Goal: Information Seeking & Learning: Find contact information

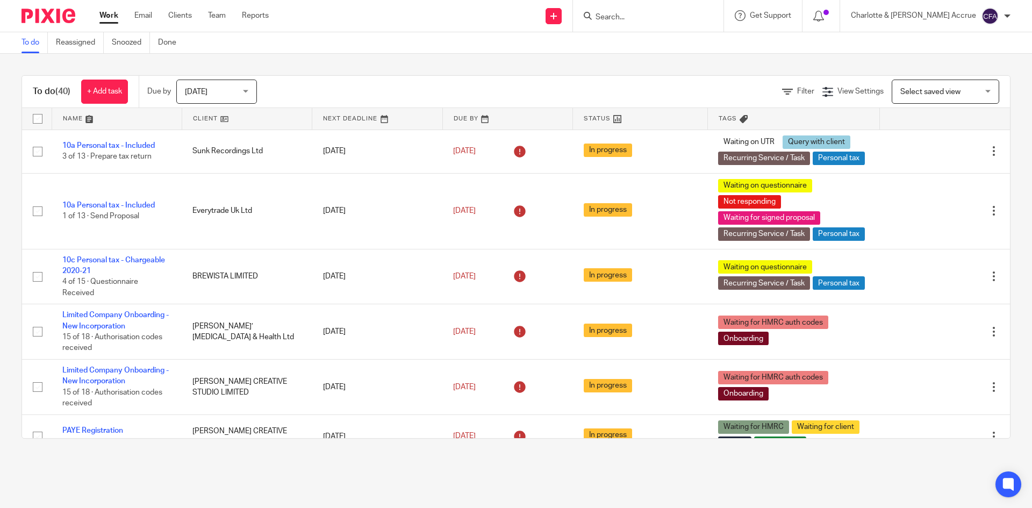
click at [211, 80] on span "[DATE]" at bounding box center [213, 91] width 57 height 23
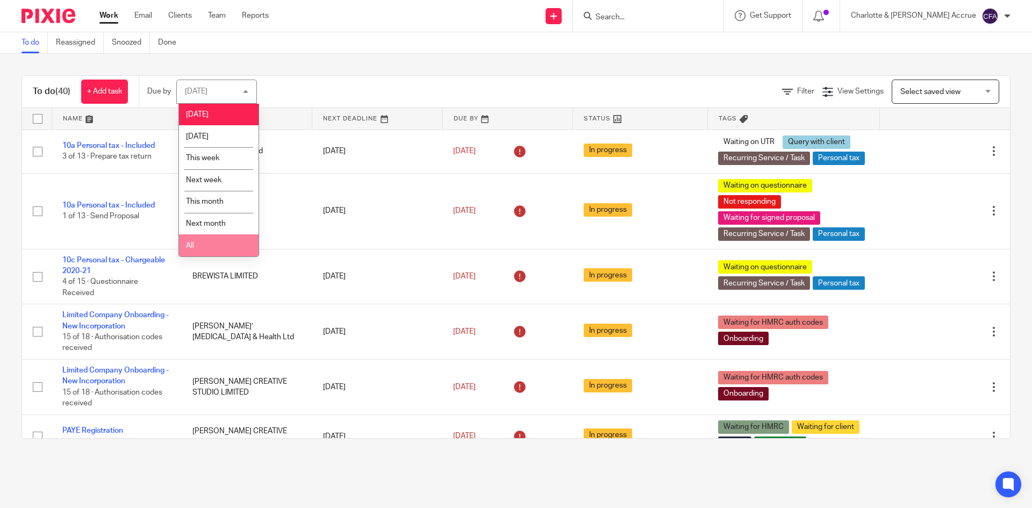
click at [210, 247] on li "All" at bounding box center [219, 245] width 80 height 22
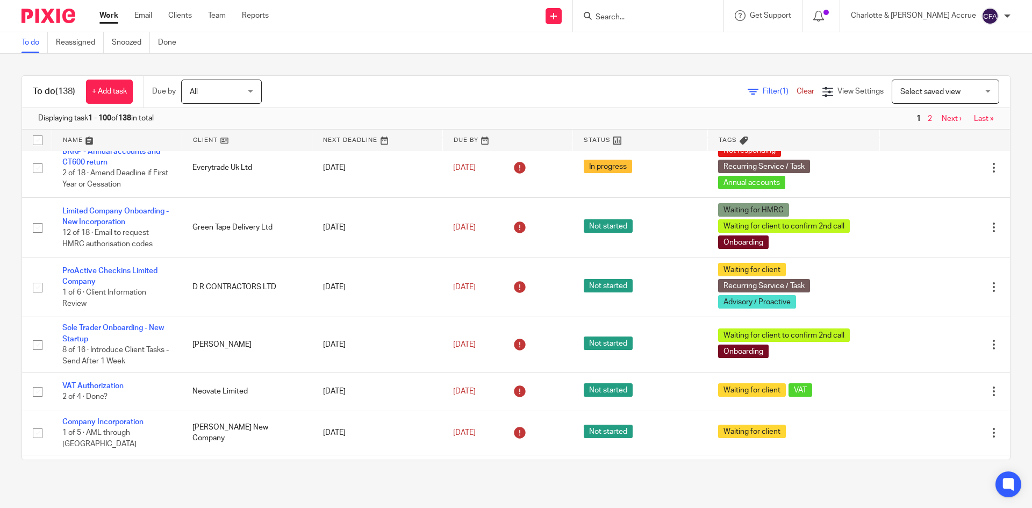
scroll to position [860, 0]
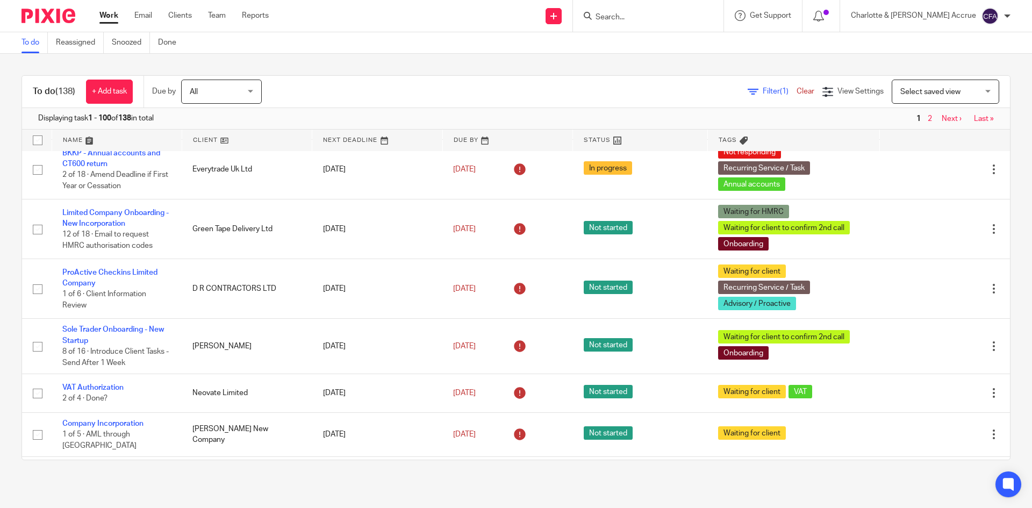
click at [921, 87] on span "Select saved view" at bounding box center [939, 91] width 78 height 23
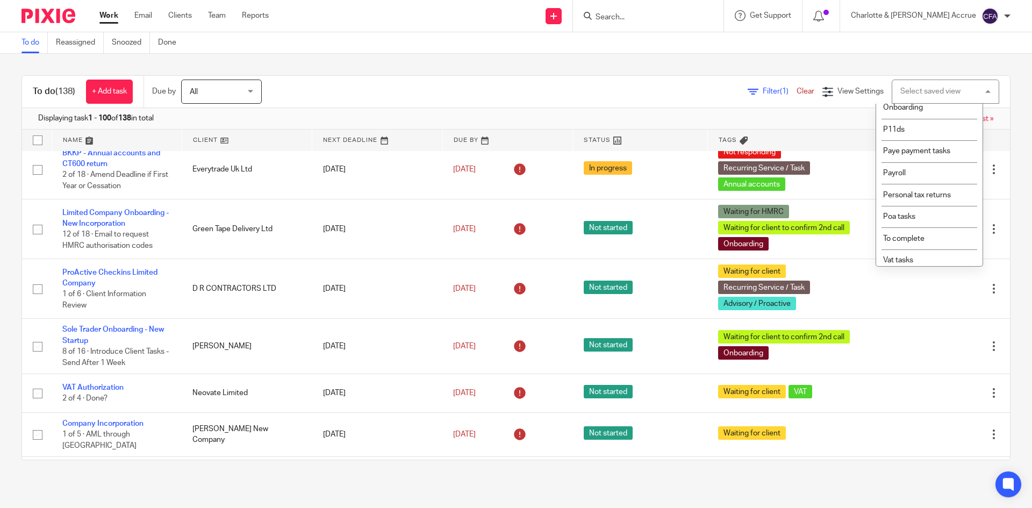
scroll to position [176, 0]
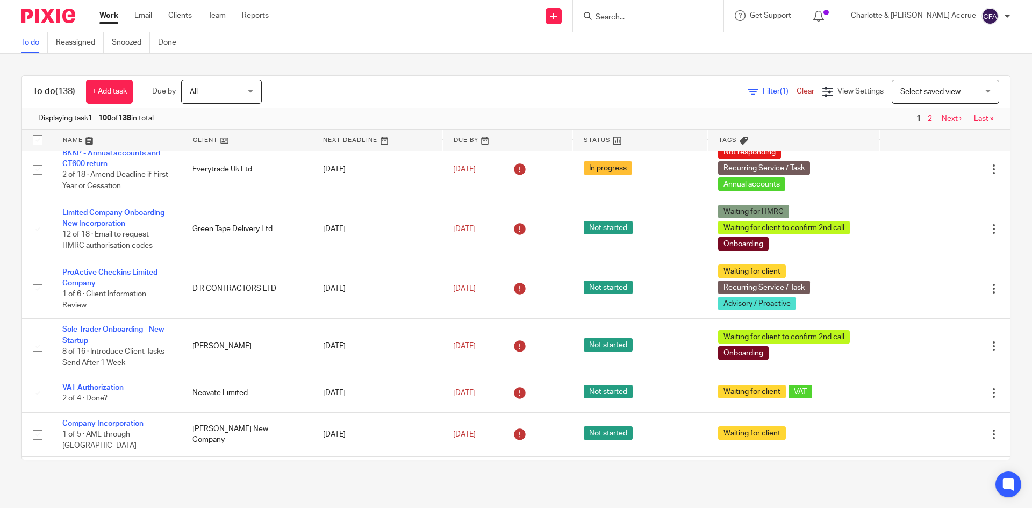
click at [763, 90] on span "Filter (1)" at bounding box center [780, 92] width 34 height 8
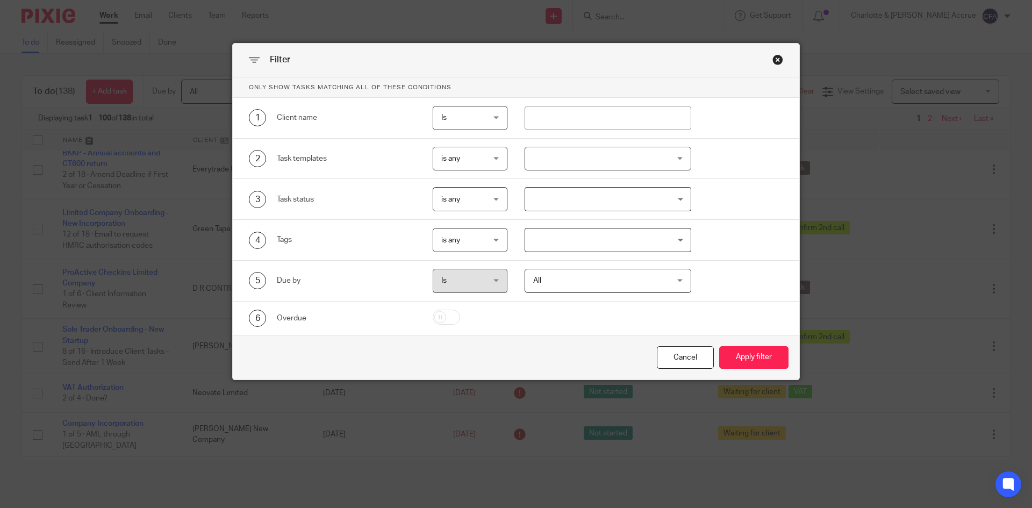
click at [774, 60] on div "Close this dialog window" at bounding box center [777, 59] width 11 height 11
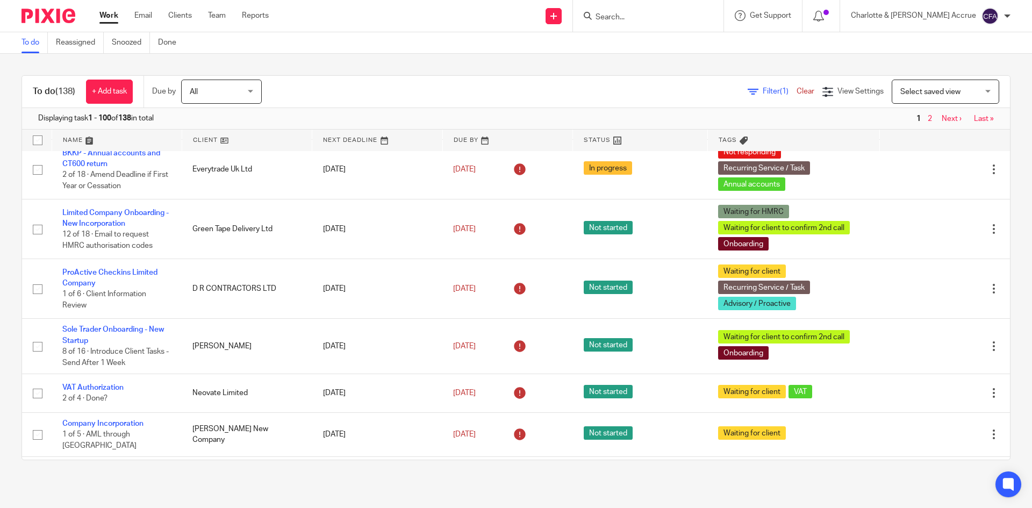
click at [903, 89] on span "Select saved view" at bounding box center [930, 92] width 60 height 8
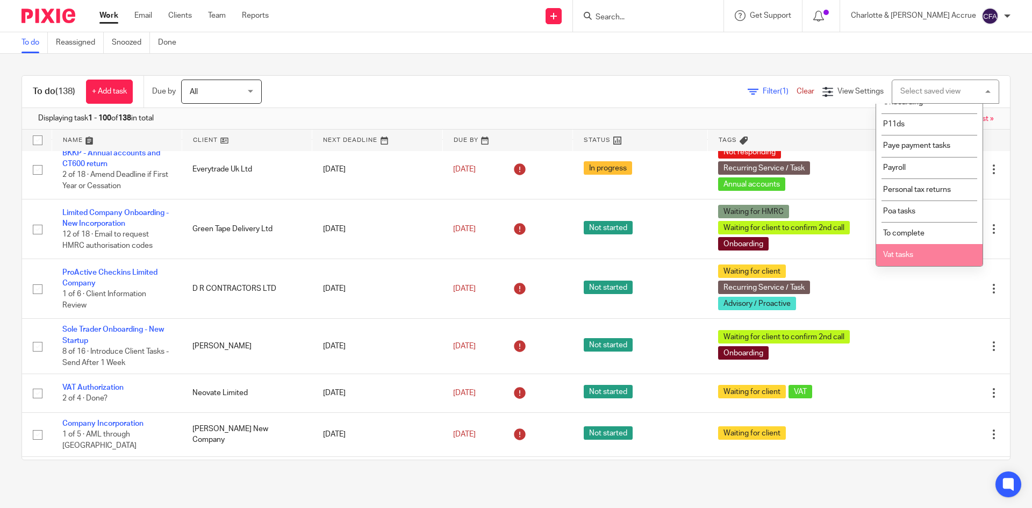
click at [918, 249] on li "Vat tasks" at bounding box center [929, 255] width 106 height 22
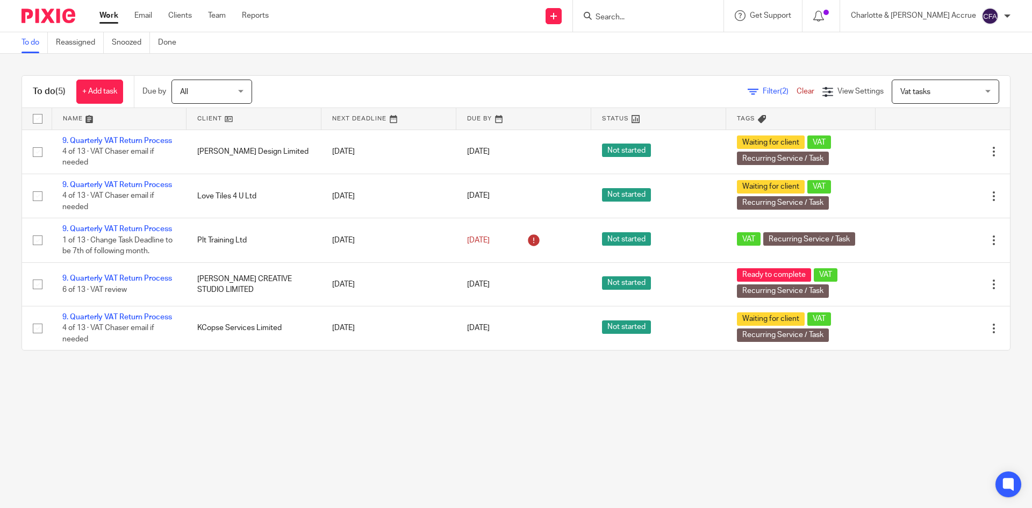
click link "Work"
click at [691, 17] on input "Search" at bounding box center [643, 18] width 97 height 10
type input "kcopse"
click at [718, 51] on link at bounding box center [683, 50] width 182 height 33
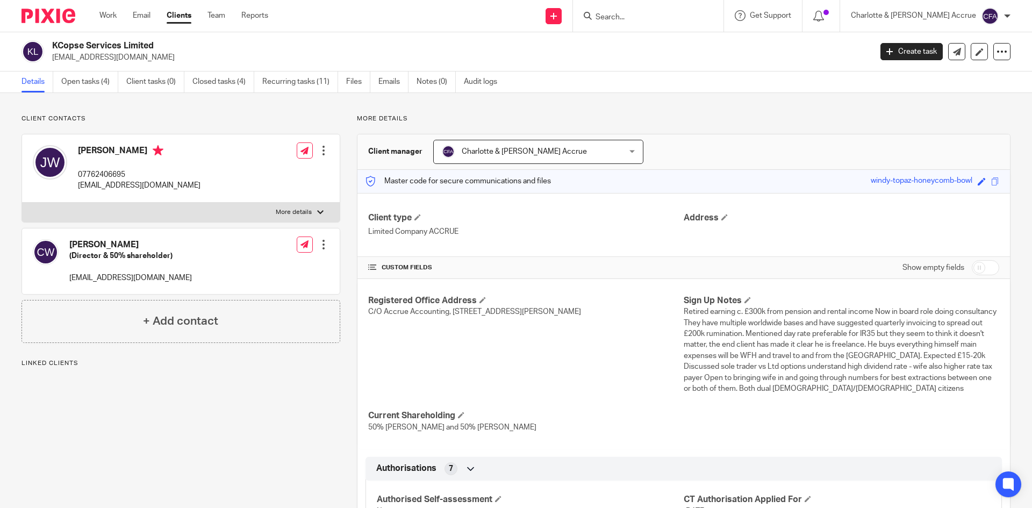
click at [99, 53] on p "[EMAIL_ADDRESS][DOMAIN_NAME]" at bounding box center [458, 57] width 812 height 11
copy main "[EMAIL_ADDRESS][DOMAIN_NAME] Create task Update from Companies House Export dat…"
click at [691, 10] on form at bounding box center [652, 15] width 114 height 13
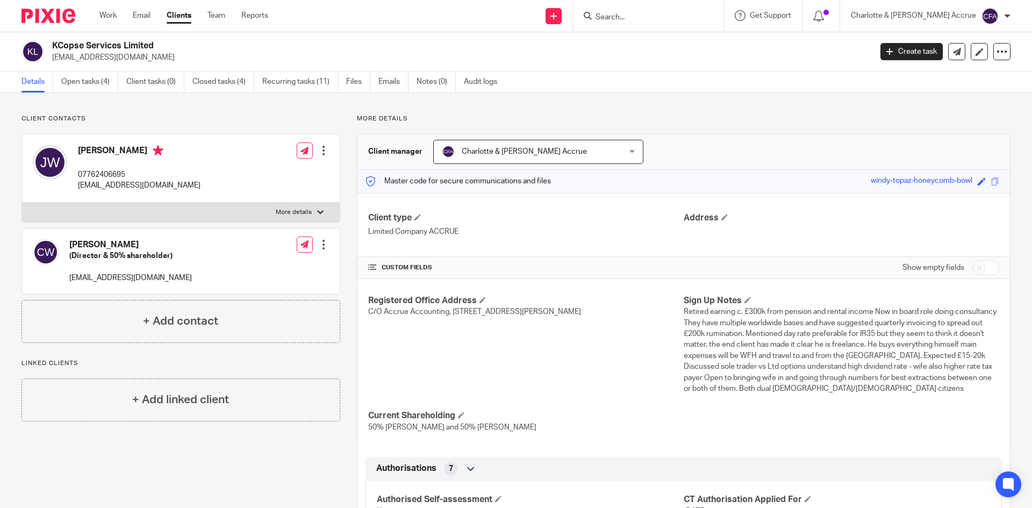
drag, startPoint x: 686, startPoint y: 16, endPoint x: 677, endPoint y: 10, distance: 11.3
click at [683, 13] on input "Search" at bounding box center [643, 18] width 97 height 10
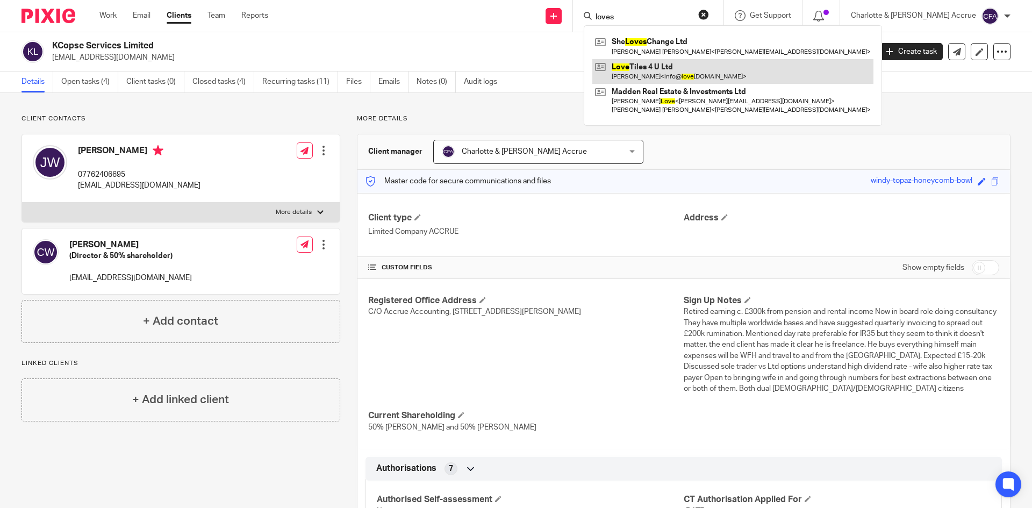
type input "loves"
click at [670, 61] on link at bounding box center [732, 71] width 281 height 25
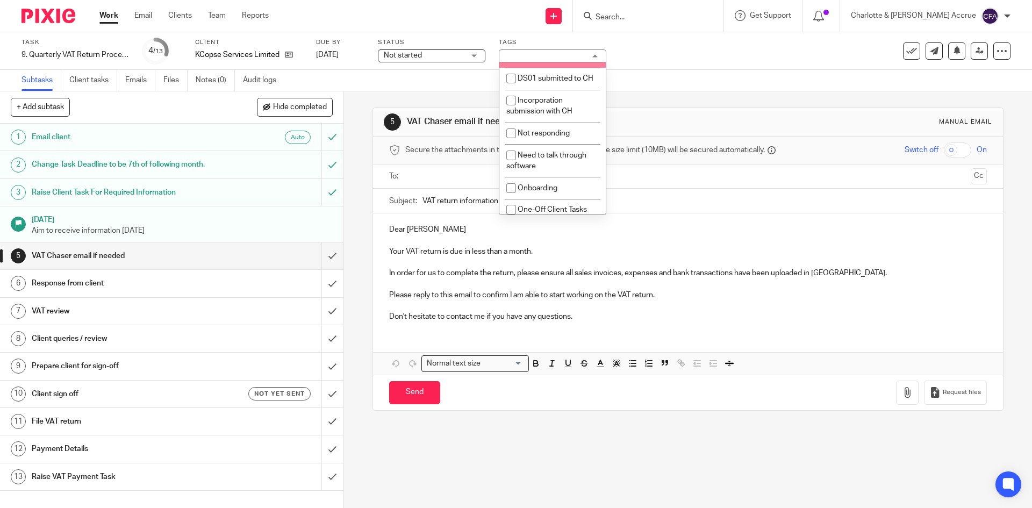
scroll to position [323, 0]
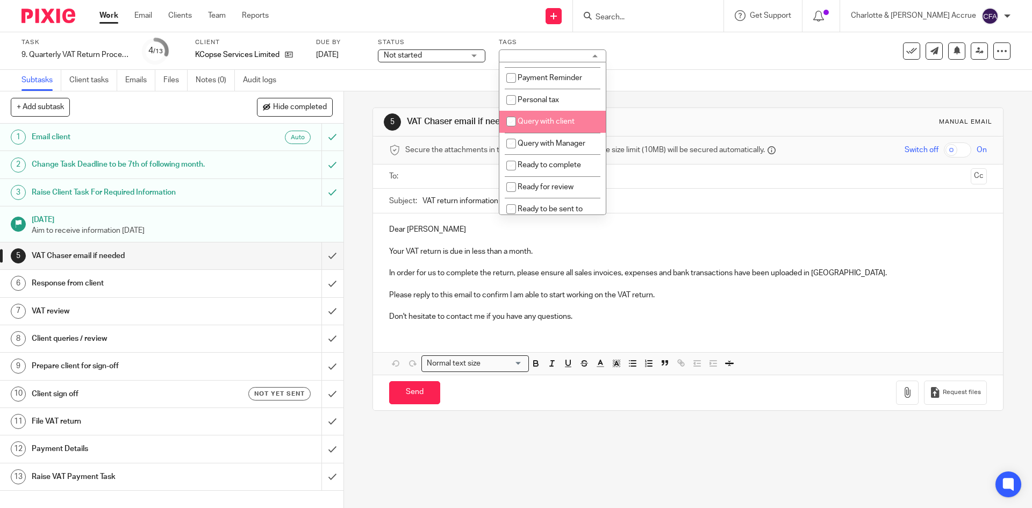
click at [568, 125] on span "Query with client" at bounding box center [546, 122] width 57 height 8
checkbox input "true"
click at [649, 79] on div "Subtasks Client tasks Emails Files Notes (0) Audit logs" at bounding box center [516, 81] width 1032 height 22
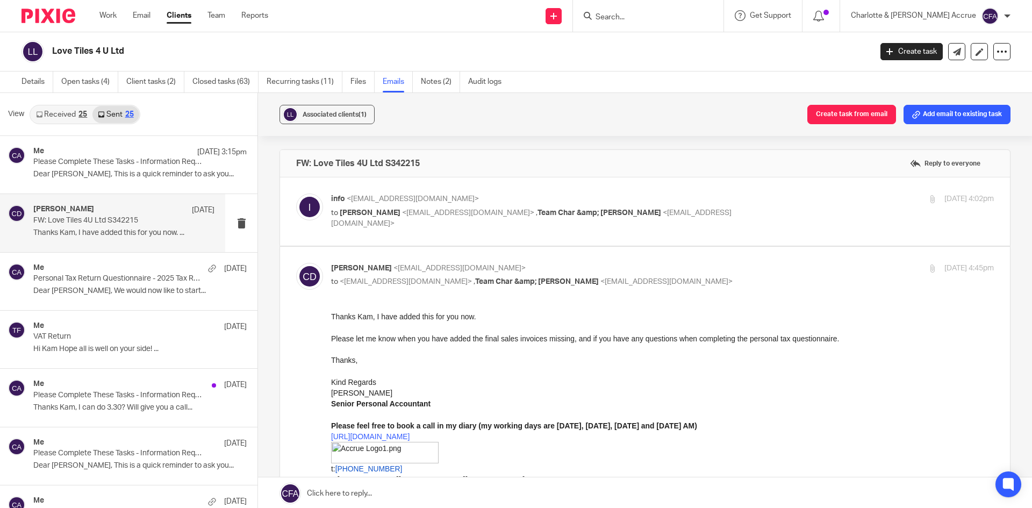
click at [488, 220] on div "info <[EMAIL_ADDRESS][DOMAIN_NAME]> to [PERSON_NAME] <[EMAIL_ADDRESS][DOMAIN_NA…" at bounding box center [645, 212] width 698 height 36
click at [481, 207] on p "to [PERSON_NAME] <[EMAIL_ADDRESS][DOMAIN_NAME]> , Team Char &amp; [PERSON_NAME]…" at bounding box center [552, 218] width 442 height 22
checkbox input "true"
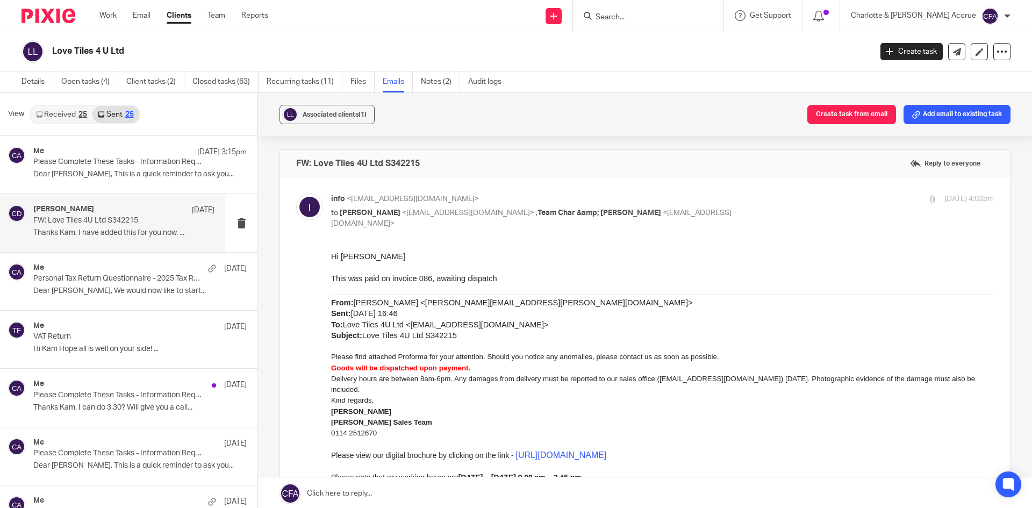
drag, startPoint x: 655, startPoint y: 504, endPoint x: 481, endPoint y: 282, distance: 282.3
click at [481, 281] on span "This was paid on invoice 086, awaiting dispatch" at bounding box center [414, 278] width 166 height 9
drag, startPoint x: 482, startPoint y: 281, endPoint x: 679, endPoint y: 489, distance: 286.3
click at [350, 251] on html "Hi Charlotte This was paid on invoice 086, awaiting dispatch From: Lauren Machi…" at bounding box center [662, 470] width 663 height 438
click at [347, 238] on div "info <info@lovetiles4u.co.uk> to Charlotte Daniels <charlotte@accrueaccounting.…" at bounding box center [645, 493] width 698 height 598
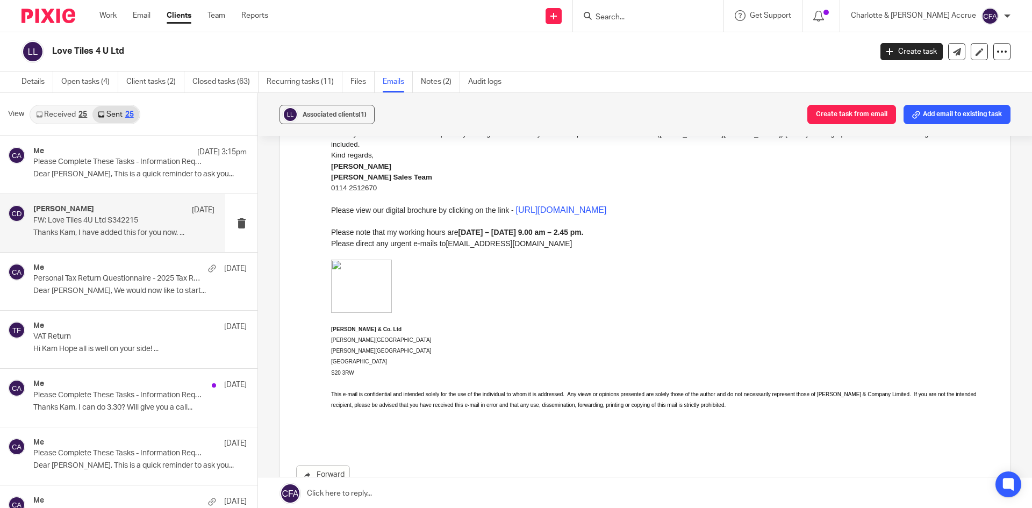
scroll to position [269, 0]
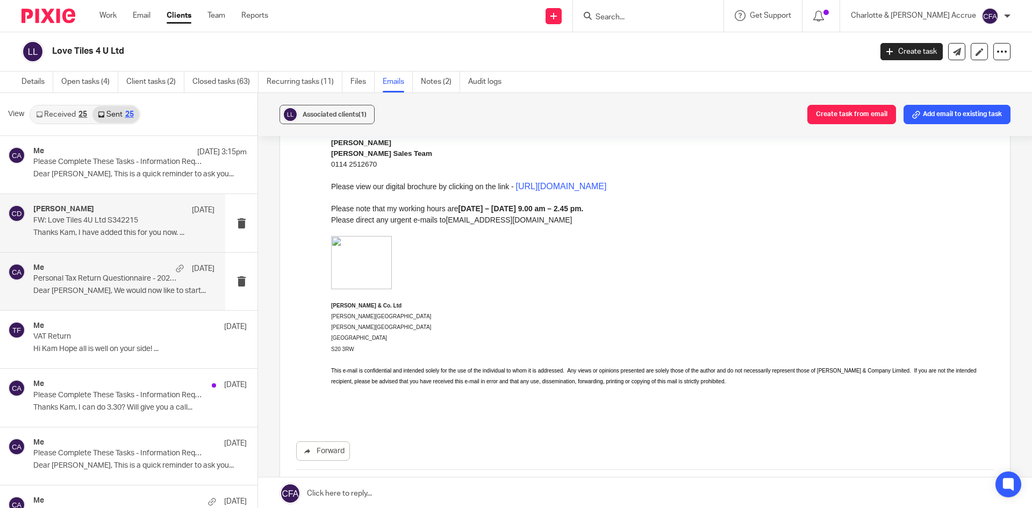
click at [84, 280] on p "Personal Tax Return Questionnaire - 2025 Tax Return" at bounding box center [105, 278] width 145 height 9
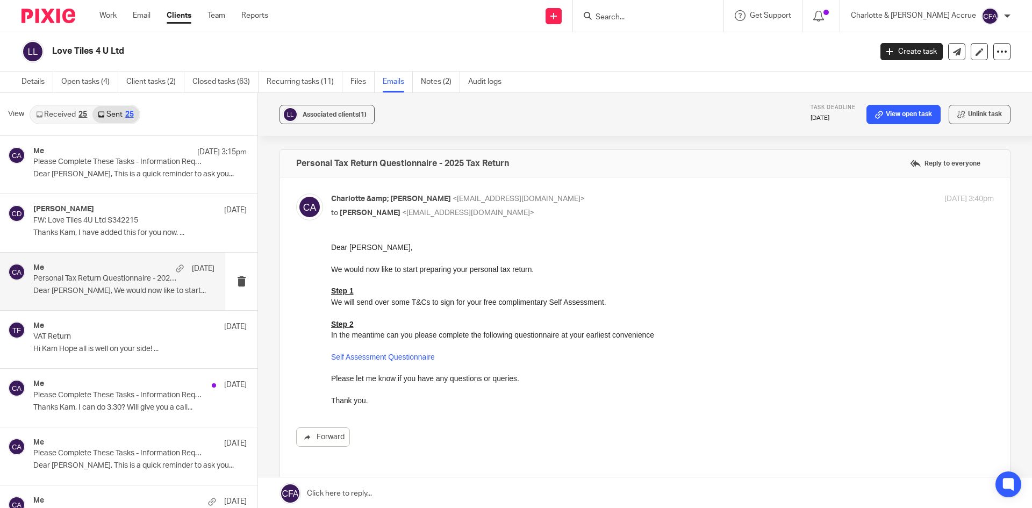
scroll to position [0, 0]
click at [92, 359] on div "Me 11 Sep VAT Return Hi Kam Hope all is well on your side! ..." at bounding box center [112, 340] width 225 height 58
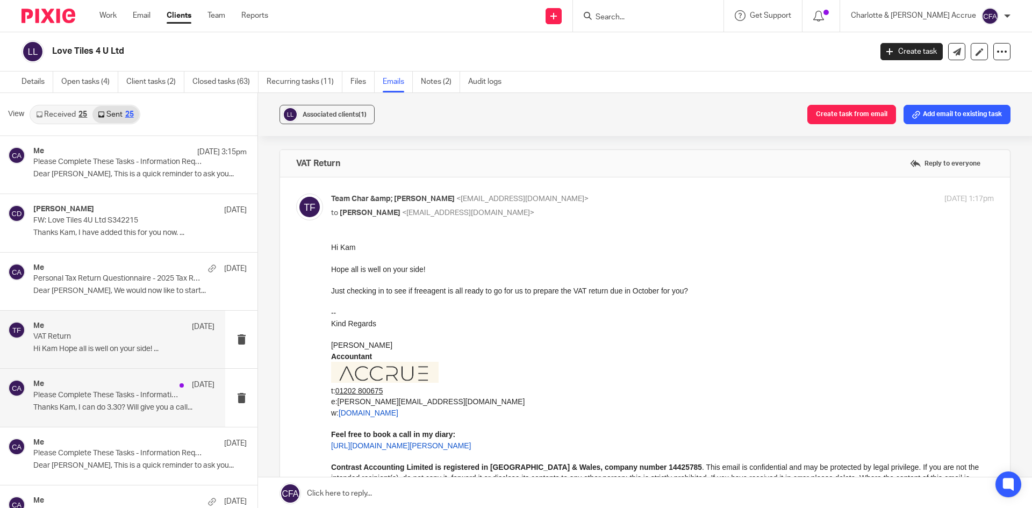
click at [118, 410] on p "Thanks Kam, I can do 3.30? Will give you a call..." at bounding box center [123, 407] width 181 height 9
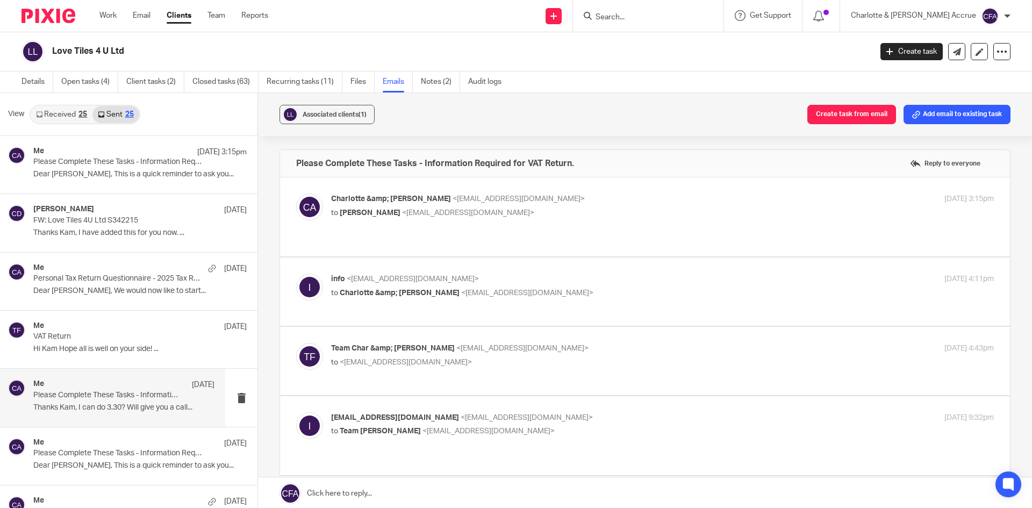
click at [668, 20] on input "Search" at bounding box center [643, 18] width 97 height 10
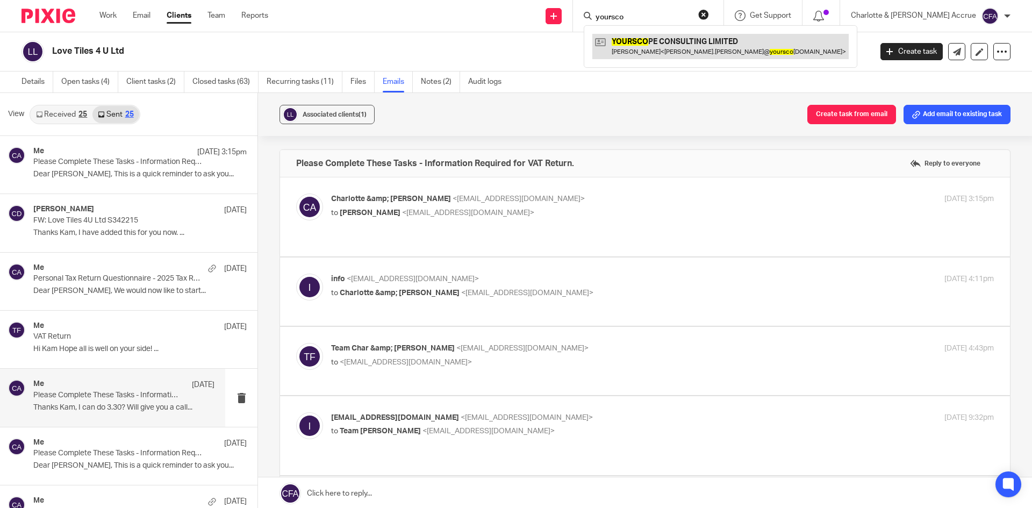
type input "yoursco"
click at [693, 45] on link at bounding box center [720, 46] width 256 height 25
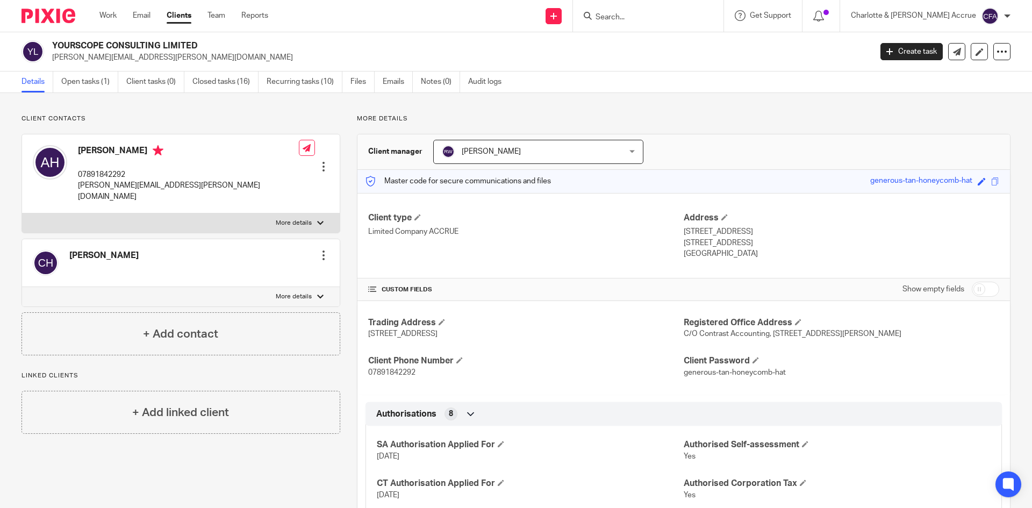
click at [348, 74] on ul "Details Open tasks (1) Client tasks (0) Closed tasks (16) Recurring tasks (10) …" at bounding box center [270, 81] width 496 height 21
click at [352, 80] on link "Files" at bounding box center [362, 81] width 24 height 21
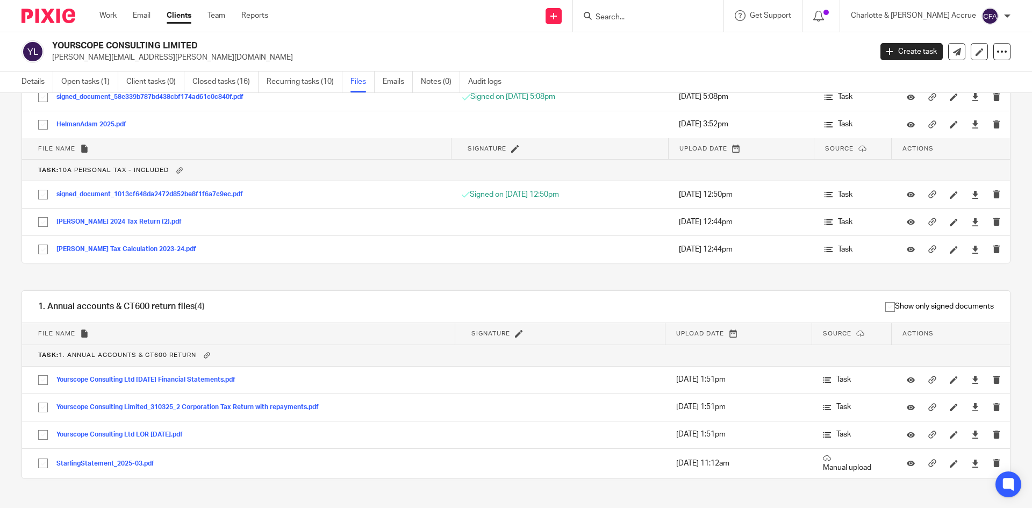
scroll to position [126, 0]
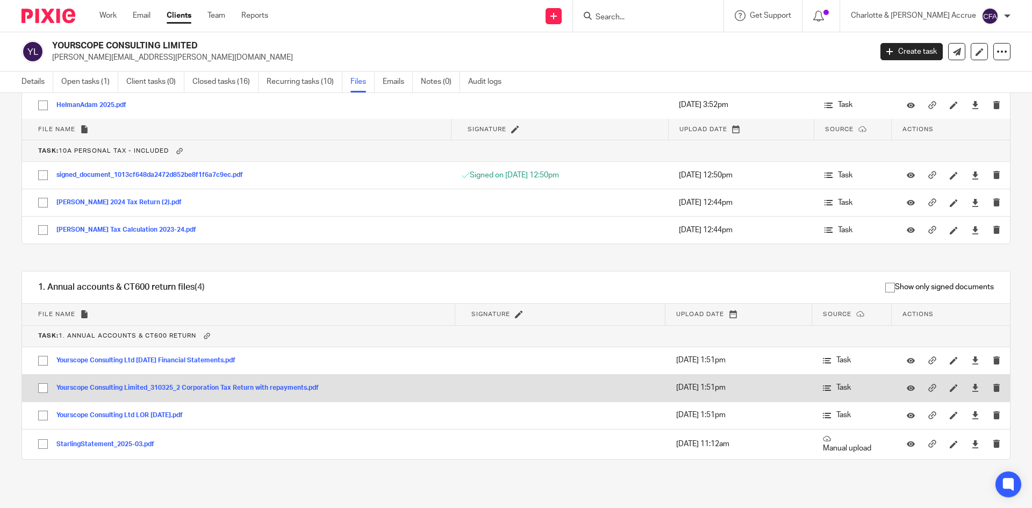
click at [155, 386] on button "Yourscope Consulting Limited_310325_2 Corporation Tax Return with repayments.pdf" at bounding box center [191, 388] width 270 height 8
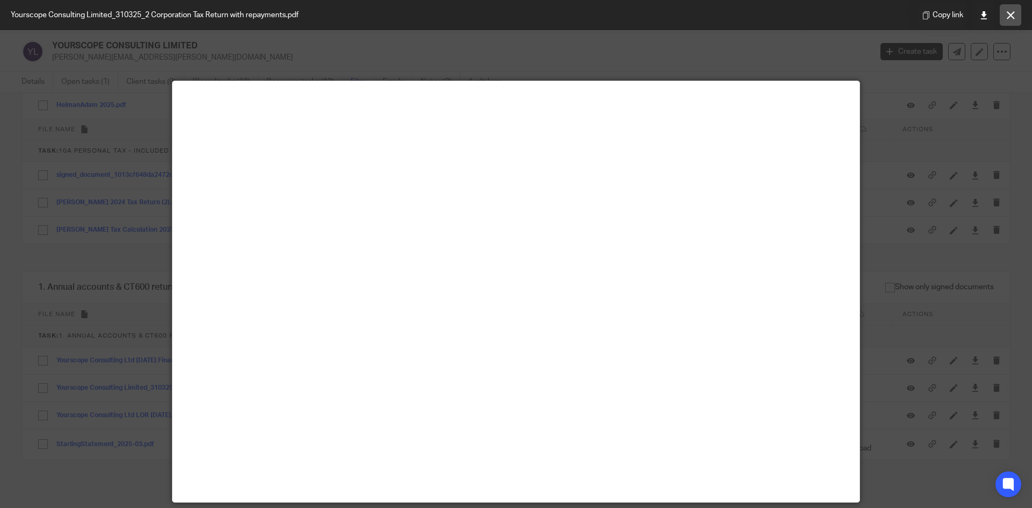
click at [1008, 18] on icon at bounding box center [1011, 15] width 8 height 8
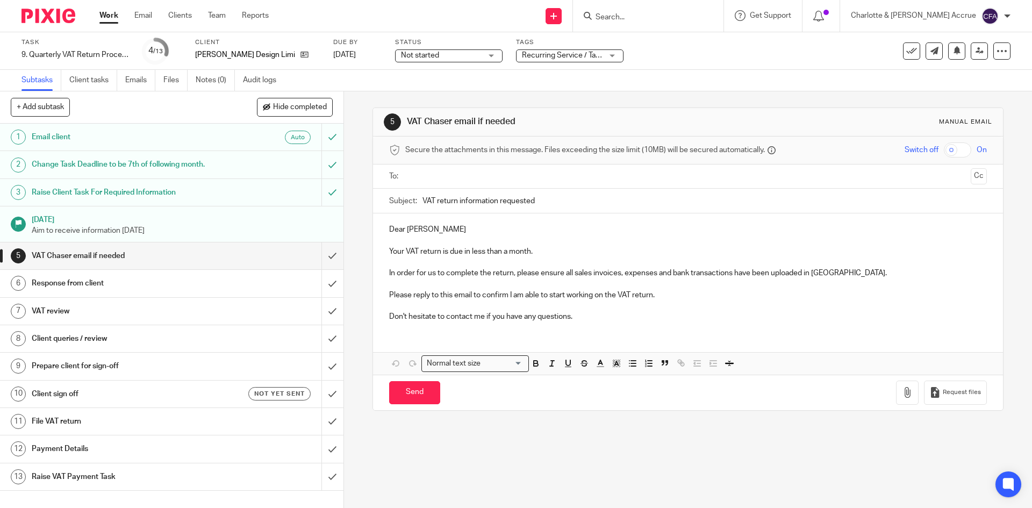
click at [460, 172] on input "text" at bounding box center [687, 176] width 557 height 12
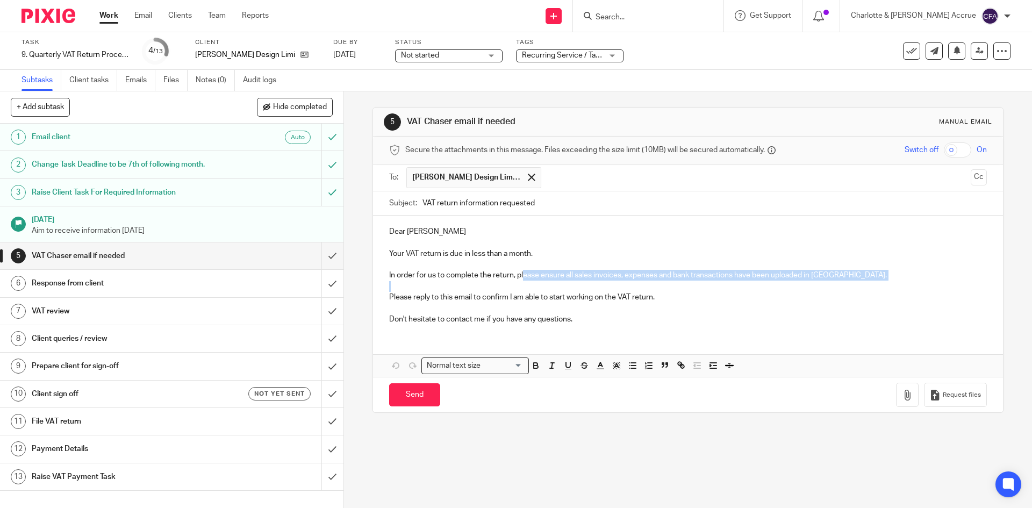
drag, startPoint x: 521, startPoint y: 276, endPoint x: 667, endPoint y: 285, distance: 146.0
click at [667, 285] on div "Dear [PERSON_NAME] Your VAT return is due in less than a month. In order for us…" at bounding box center [687, 274] width 629 height 117
click at [579, 328] on div "Dear [PERSON_NAME] Your VAT return is due in less than a month. In order for us…" at bounding box center [687, 274] width 629 height 117
click at [402, 393] on input "Send" at bounding box center [414, 394] width 51 height 23
click at [586, 56] on span "Recurring Service / Task + 2" at bounding box center [568, 56] width 93 height 8
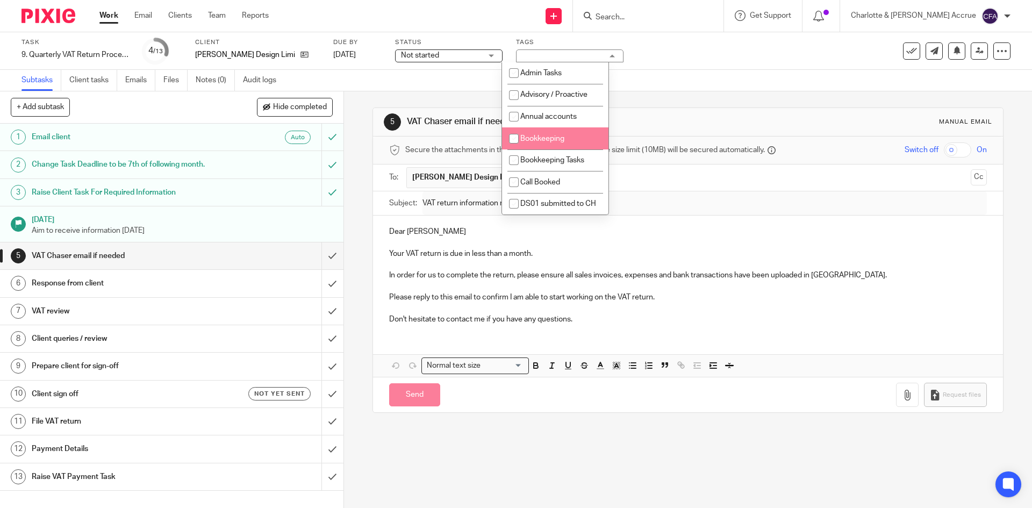
scroll to position [323, 0]
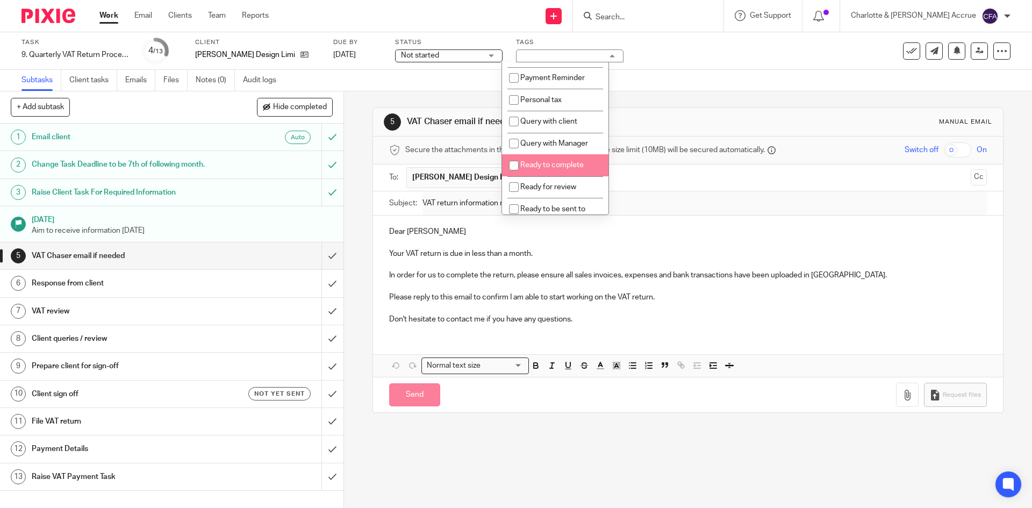
type input "Sent"
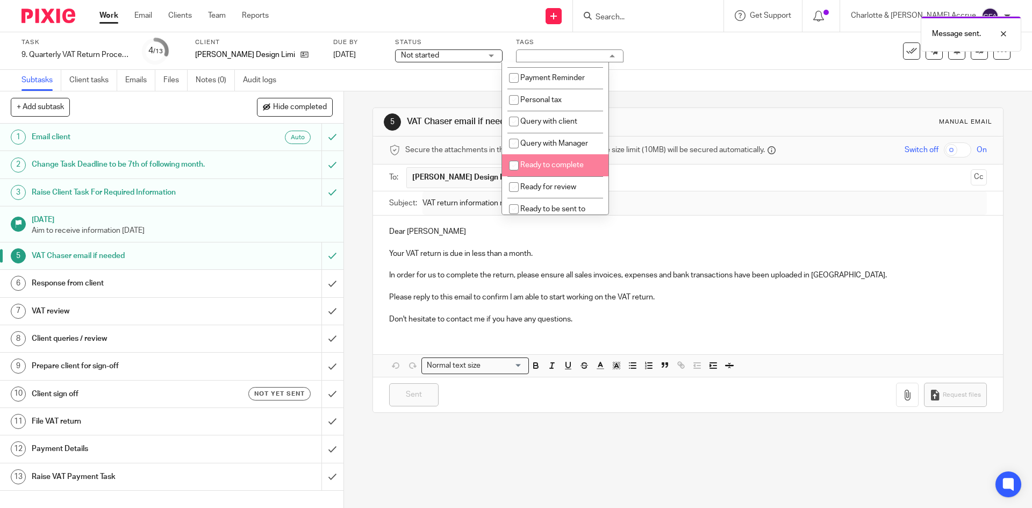
click at [361, 73] on div "Subtasks Client tasks Emails Files Notes (0) Audit logs" at bounding box center [516, 81] width 1032 height 22
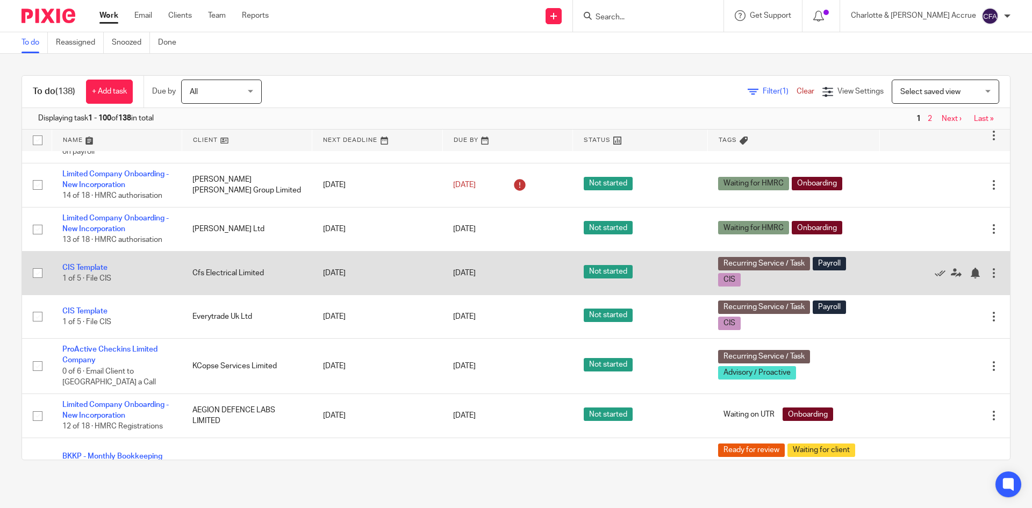
scroll to position [1505, 0]
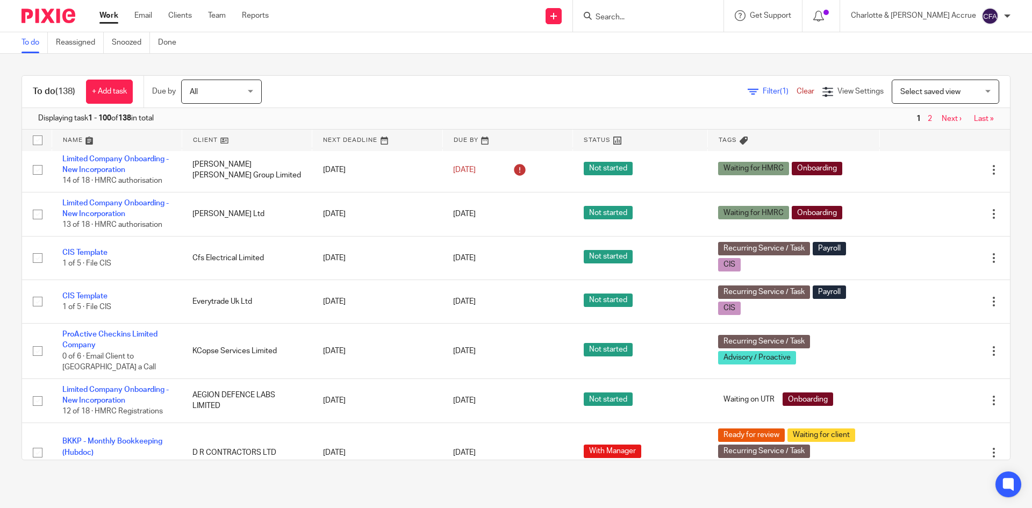
click at [691, 19] on input "Search" at bounding box center [643, 18] width 97 height 10
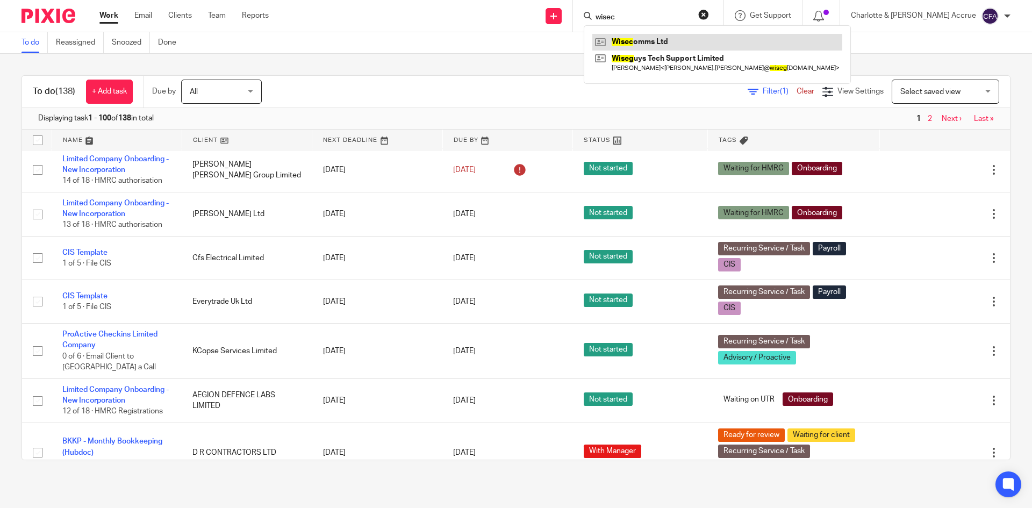
type input "wisec"
click at [705, 41] on link at bounding box center [717, 42] width 250 height 16
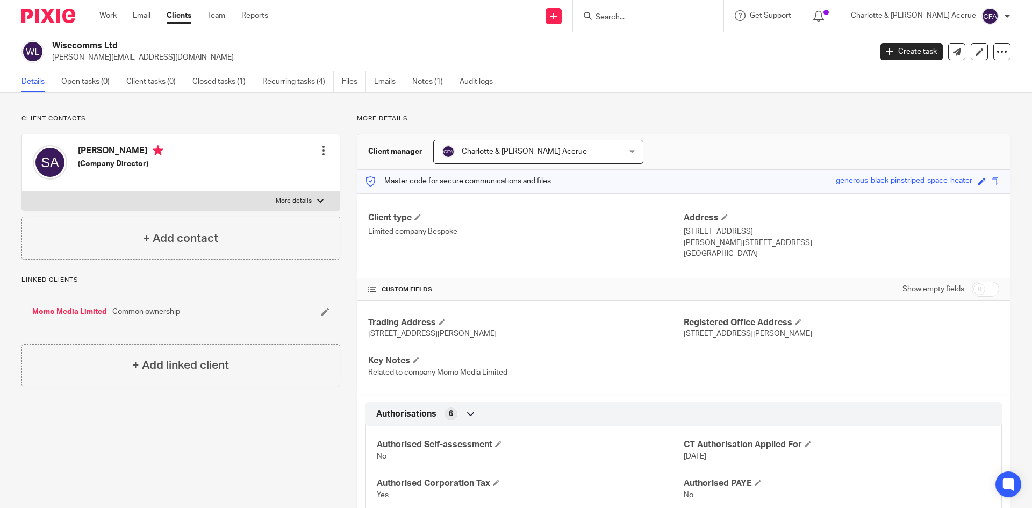
click at [661, 10] on form at bounding box center [652, 15] width 114 height 13
click at [664, 15] on input "Search" at bounding box center [643, 18] width 97 height 10
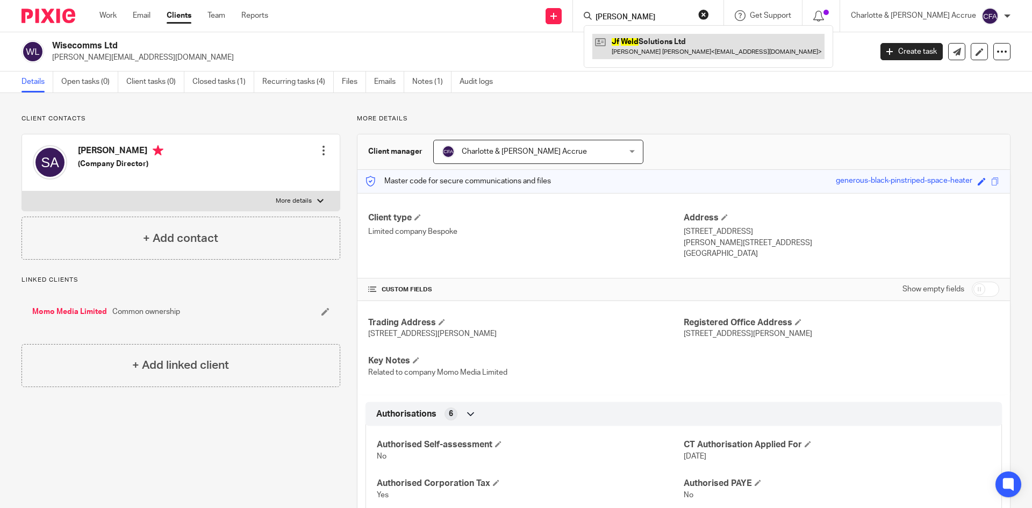
type input "[PERSON_NAME]"
click at [652, 53] on link at bounding box center [708, 46] width 232 height 25
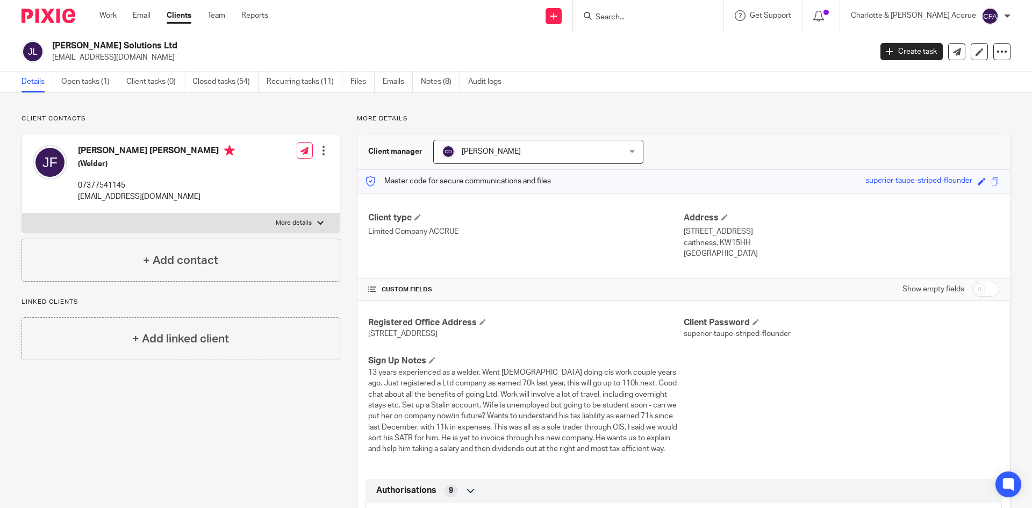
click at [680, 17] on input "Search" at bounding box center [643, 18] width 97 height 10
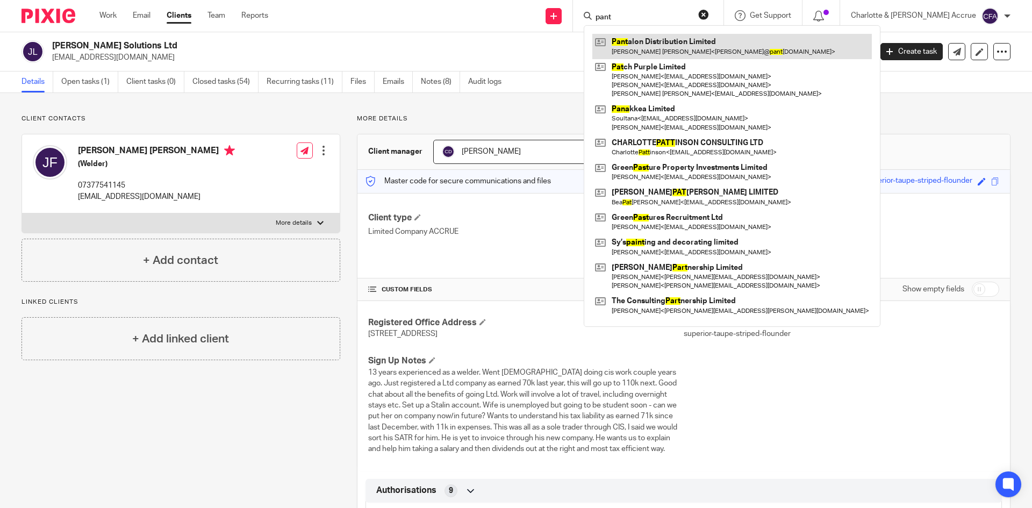
type input "pant"
click at [720, 39] on link at bounding box center [732, 46] width 280 height 25
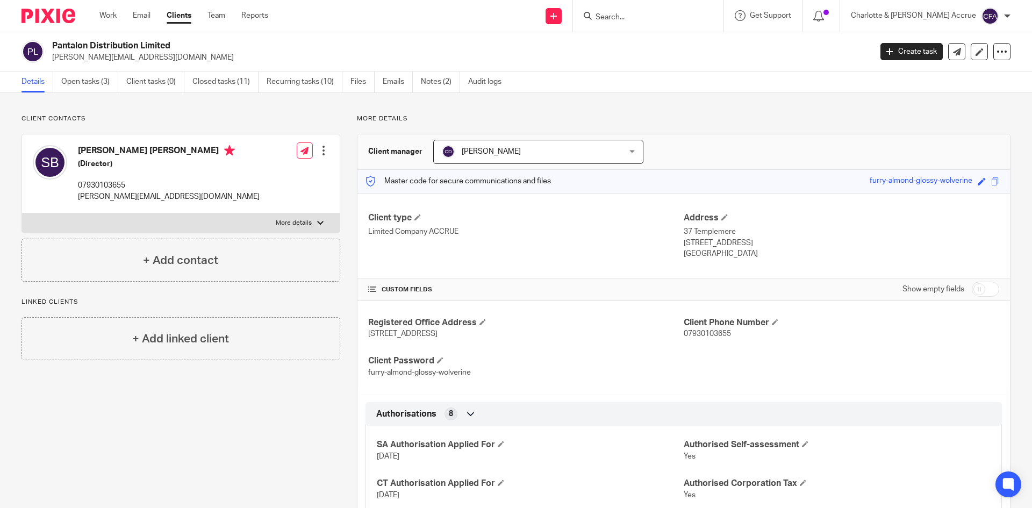
click at [654, 17] on input "Search" at bounding box center [643, 18] width 97 height 10
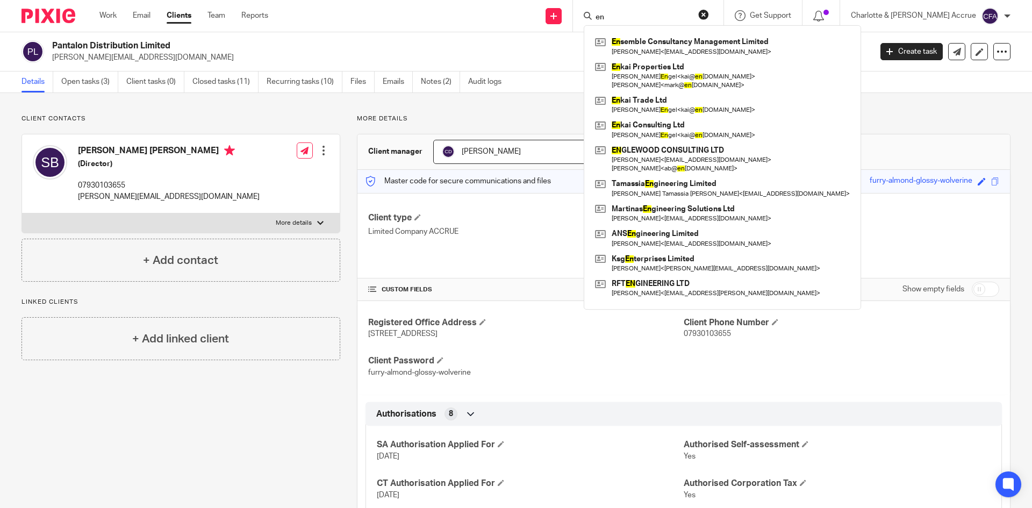
type input "e"
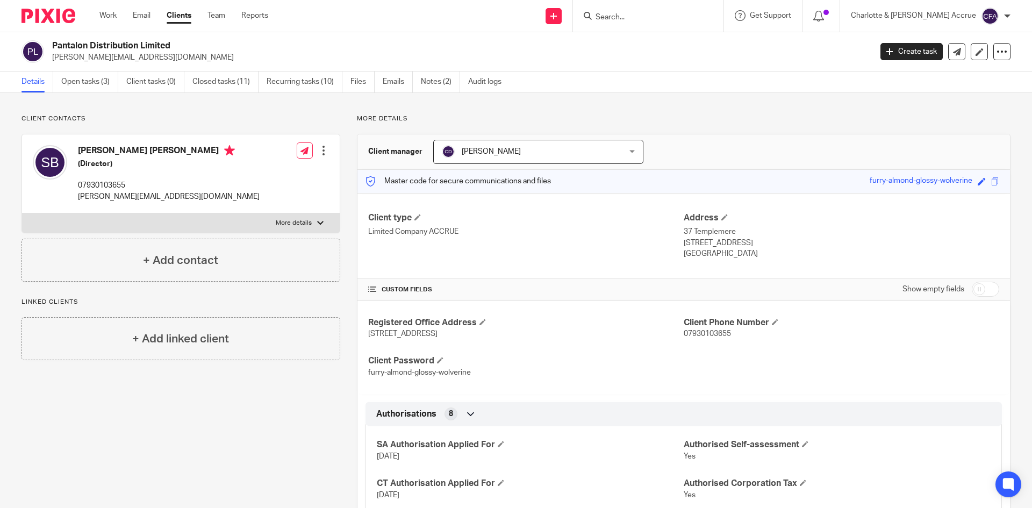
click at [195, 16] on ul "Work Email Clients Team Reports" at bounding box center [191, 15] width 185 height 11
click at [188, 15] on link "Clients" at bounding box center [179, 15] width 25 height 11
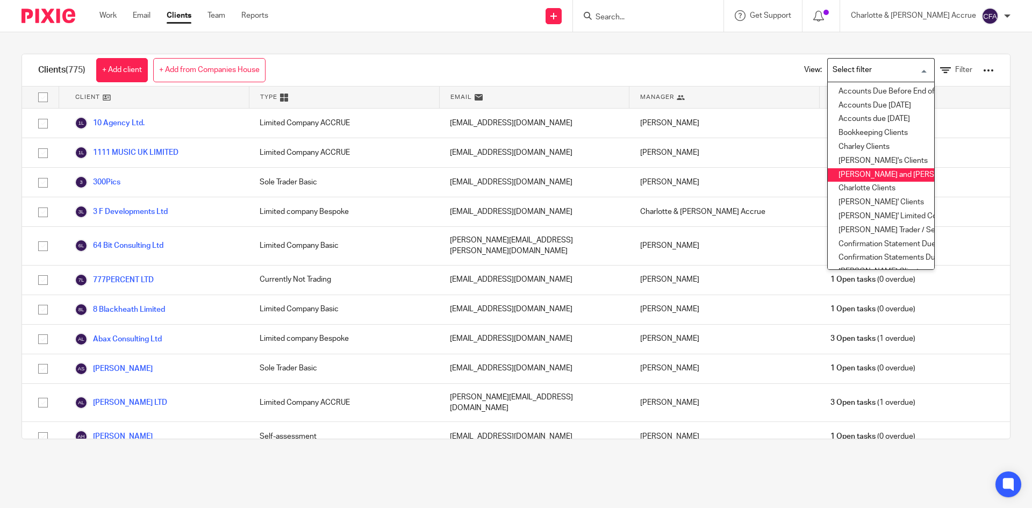
click at [874, 169] on li "[PERSON_NAME] and [PERSON_NAME] Clients" at bounding box center [881, 175] width 106 height 14
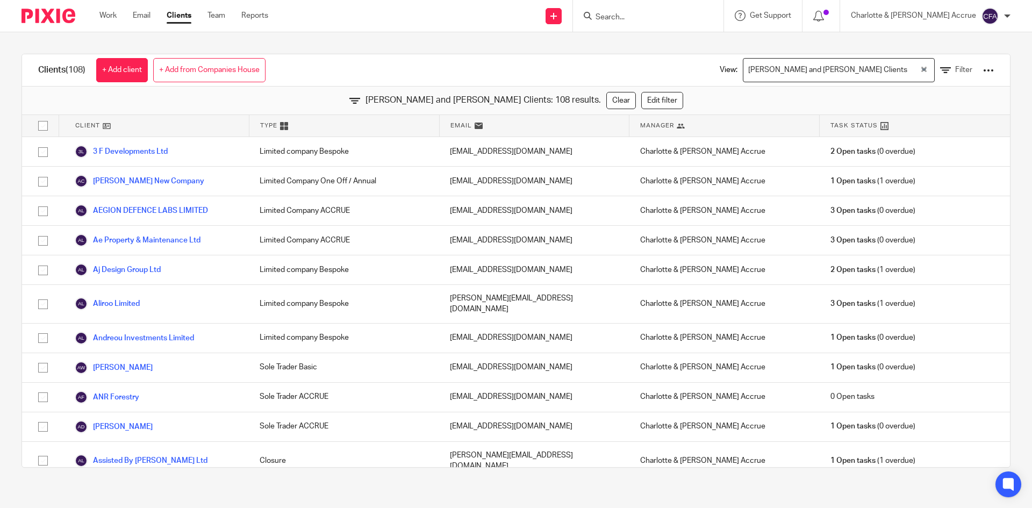
click at [921, 66] on button "Clear Selected" at bounding box center [923, 70] width 5 height 9
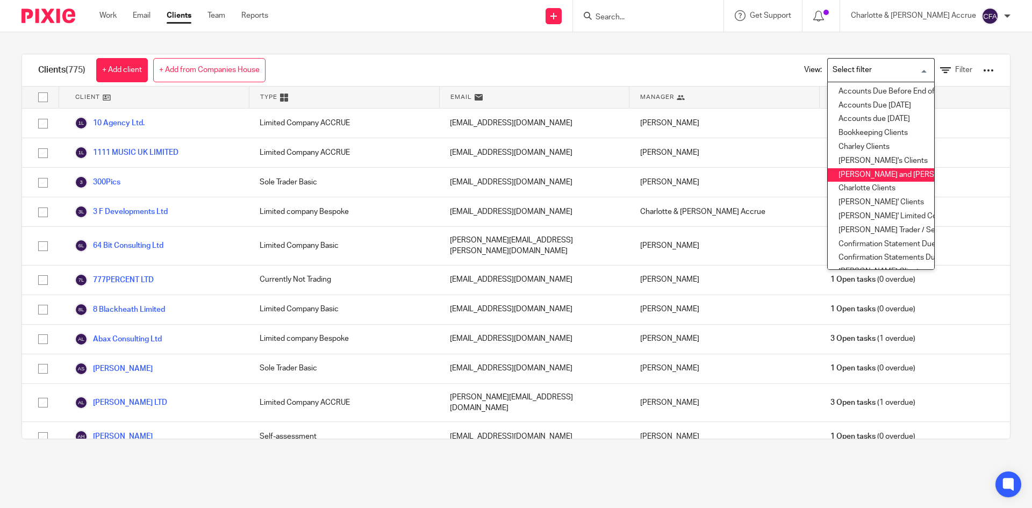
click at [876, 68] on input "Search for option" at bounding box center [878, 70] width 99 height 19
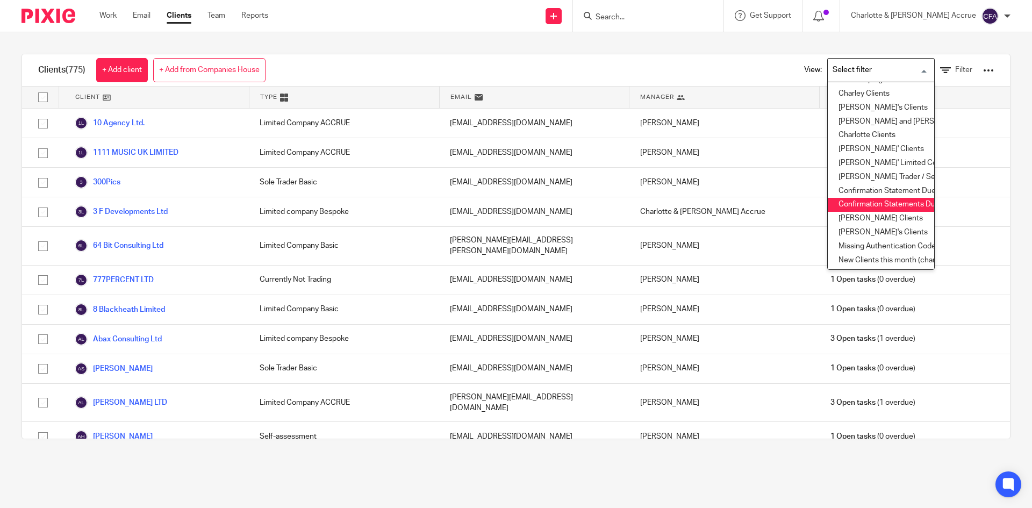
scroll to position [54, 0]
click at [862, 218] on li "[PERSON_NAME] Clients" at bounding box center [881, 218] width 106 height 14
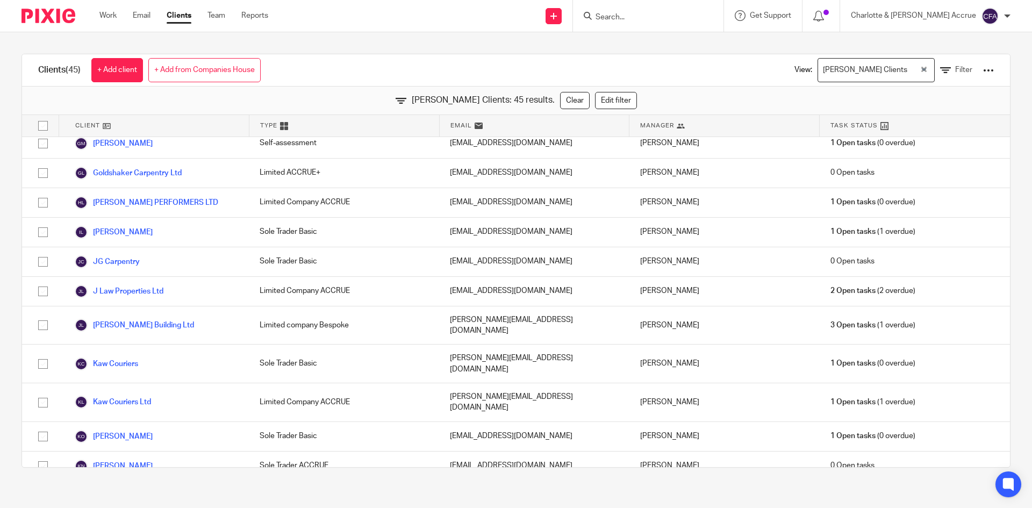
scroll to position [194, 0]
click at [921, 67] on icon "Clear Selected" at bounding box center [923, 69] width 5 height 5
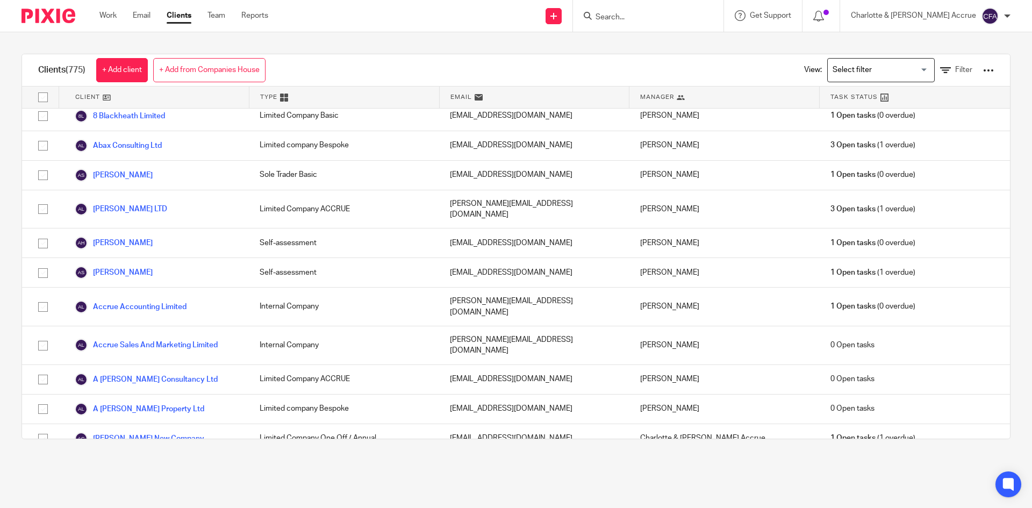
scroll to position [8138, 0]
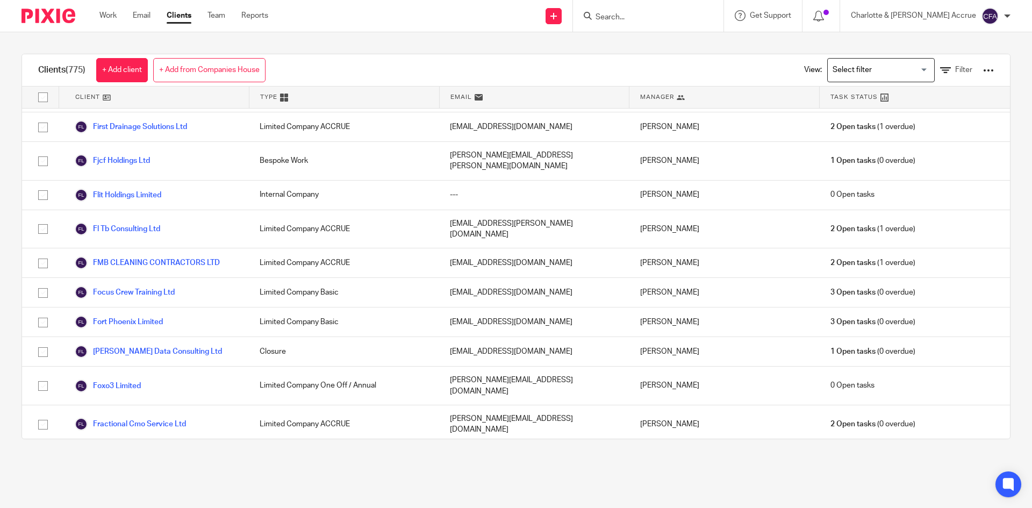
click at [856, 70] on input "Search for option" at bounding box center [878, 70] width 99 height 19
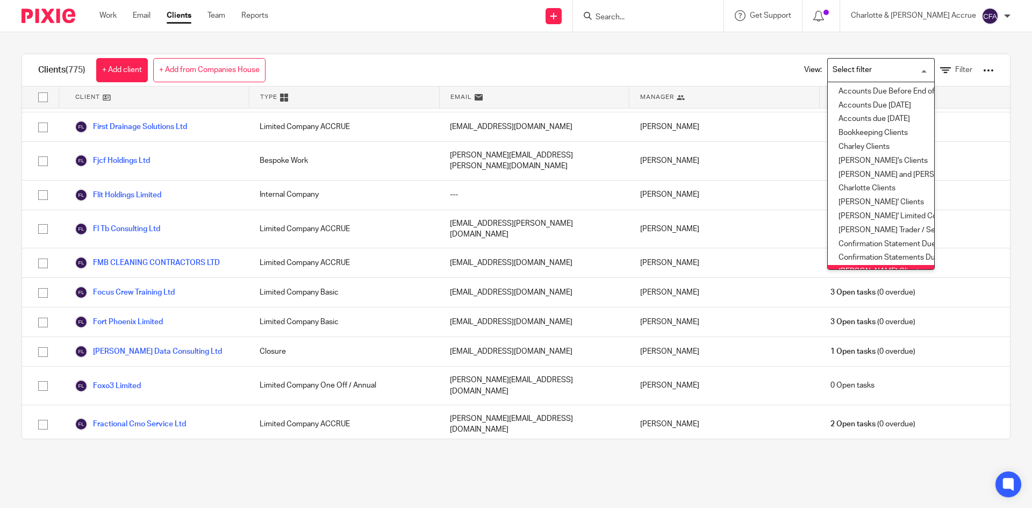
scroll to position [3, 0]
click at [876, 174] on li "[PERSON_NAME] and [PERSON_NAME] Clients" at bounding box center [881, 173] width 106 height 14
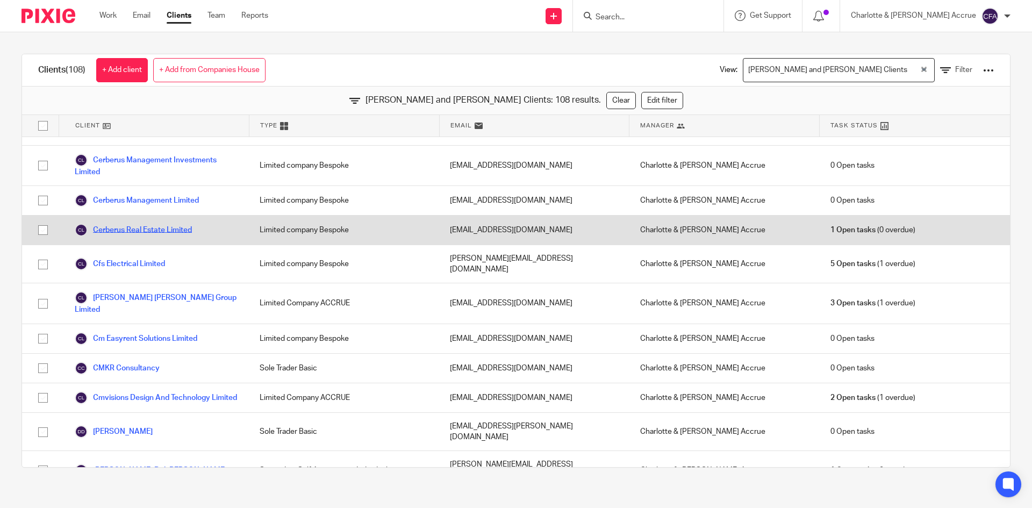
scroll to position [538, 0]
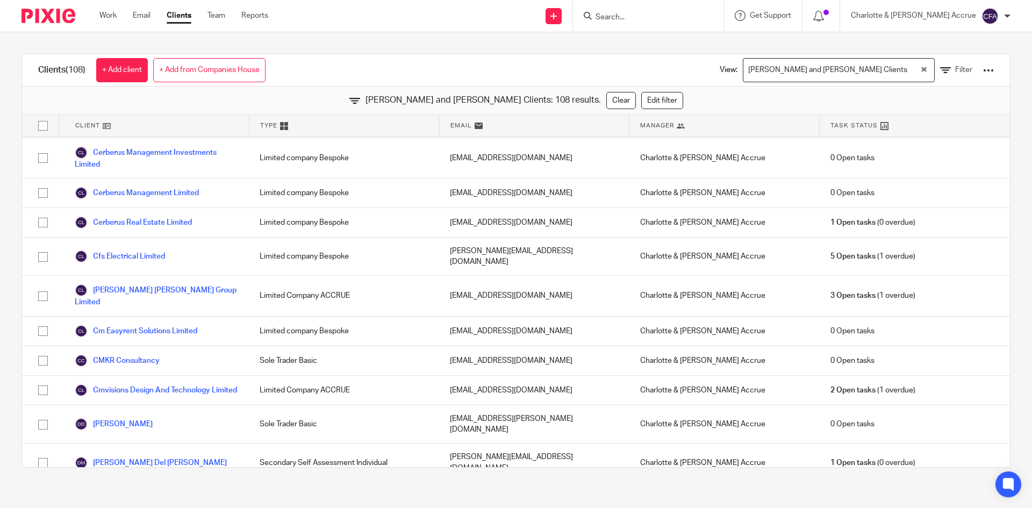
click at [674, 11] on form at bounding box center [652, 15] width 114 height 13
click at [667, 11] on form at bounding box center [652, 15] width 114 height 13
drag, startPoint x: 665, startPoint y: 10, endPoint x: 666, endPoint y: 16, distance: 5.9
click at [665, 11] on form at bounding box center [652, 15] width 114 height 13
click at [666, 16] on input "Search" at bounding box center [643, 18] width 97 height 10
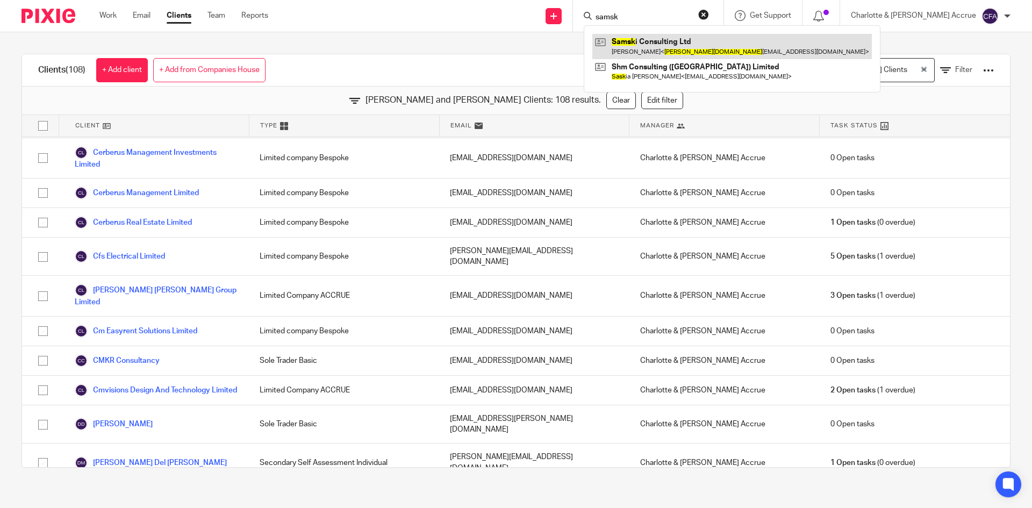
type input "samsk"
click at [670, 47] on link at bounding box center [732, 46] width 280 height 25
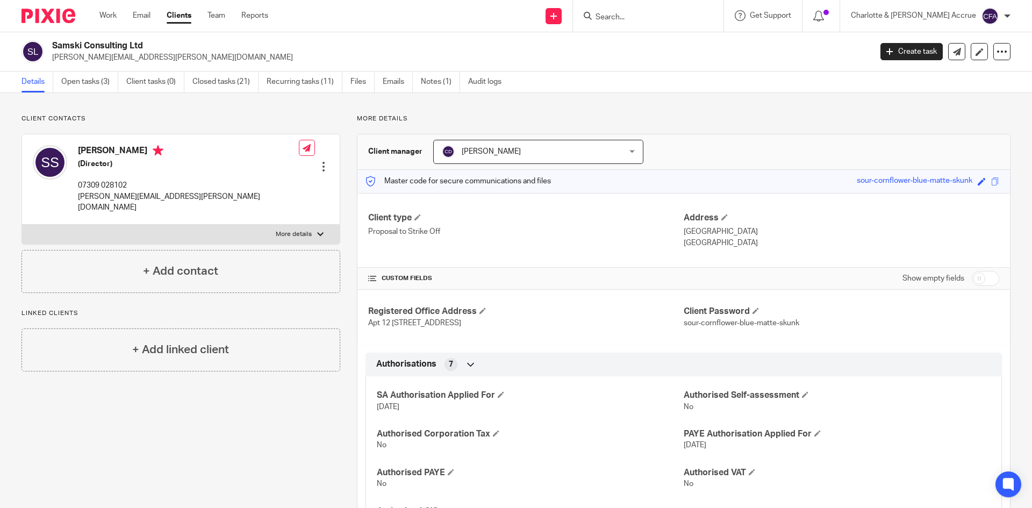
click at [654, 22] on input "Search" at bounding box center [643, 18] width 97 height 10
type input "theeco"
click at [671, 39] on link at bounding box center [683, 46] width 182 height 25
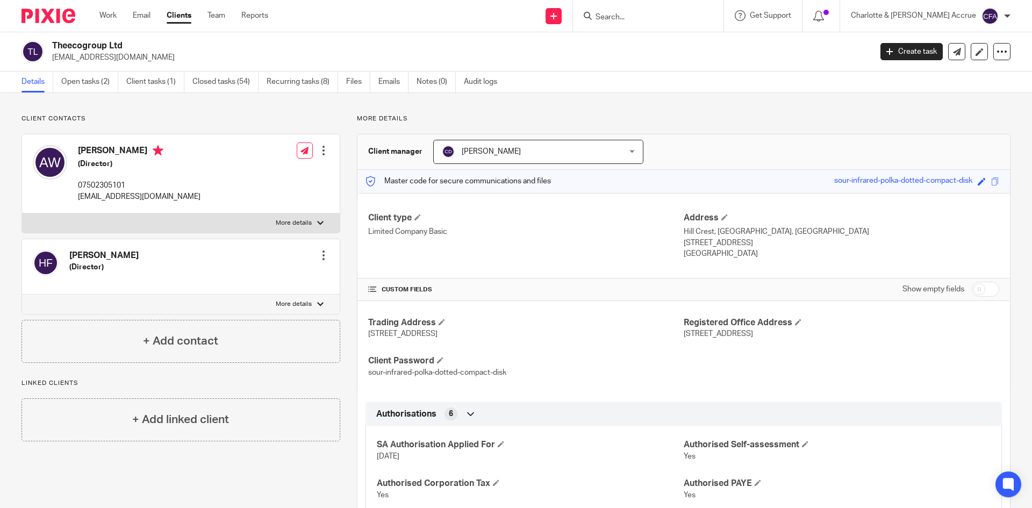
click at [665, 17] on input "Search" at bounding box center [643, 18] width 97 height 10
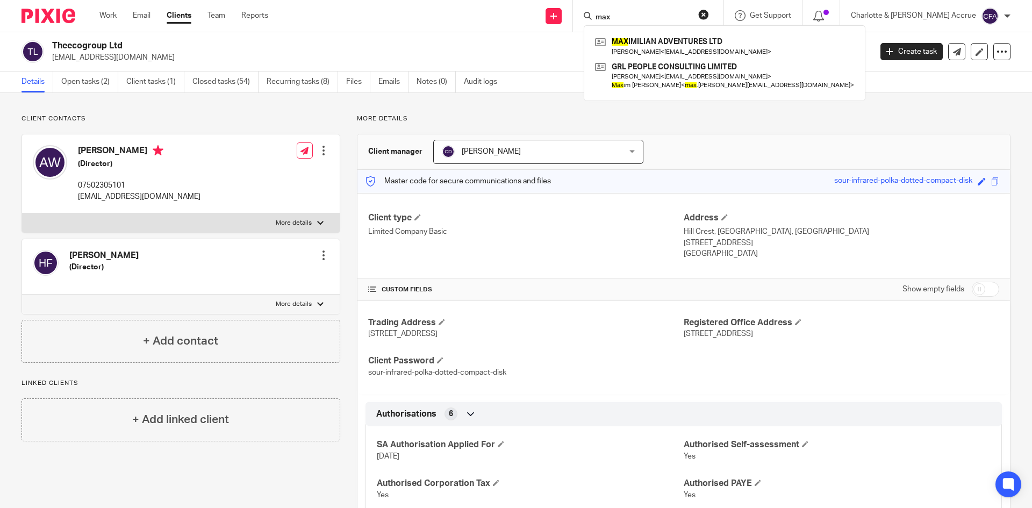
type input "max"
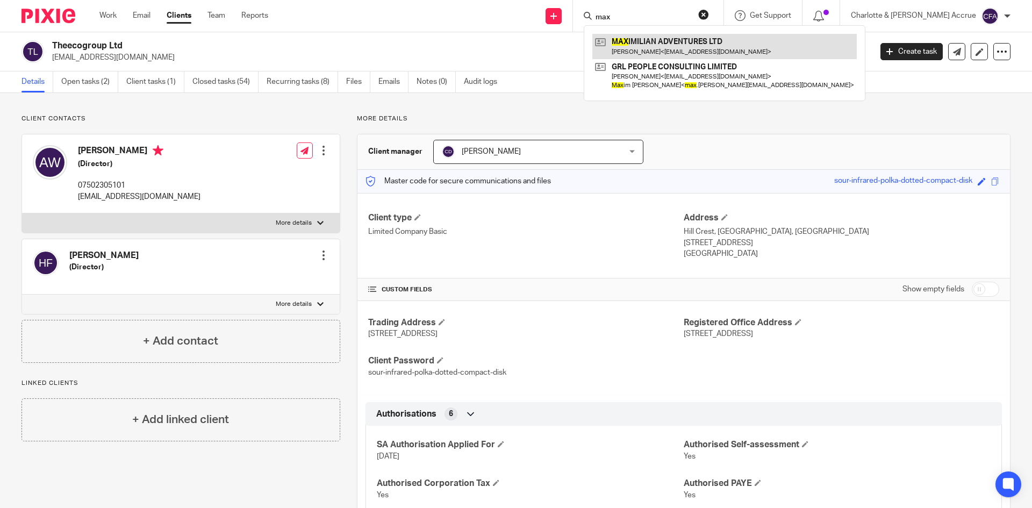
click at [668, 35] on link at bounding box center [724, 46] width 264 height 25
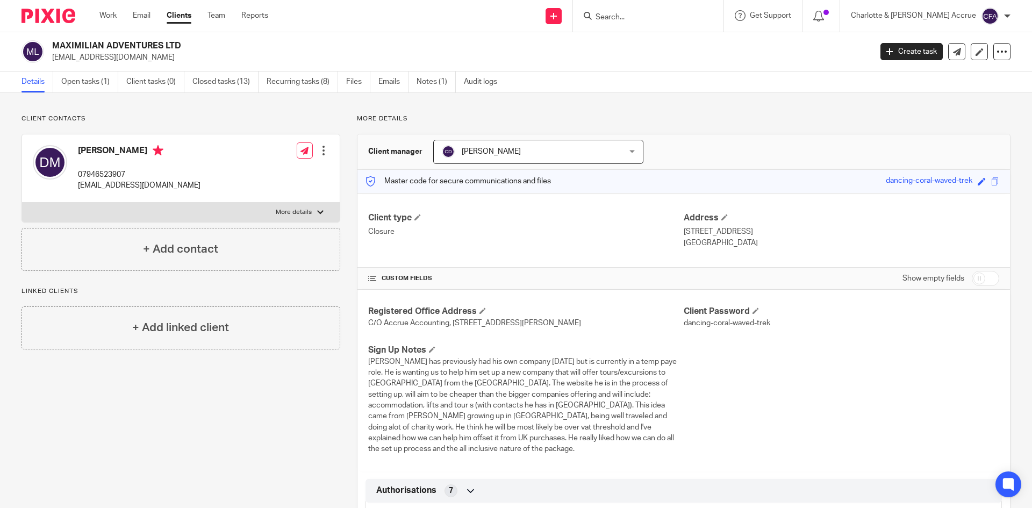
click at [662, 13] on input "Search" at bounding box center [643, 18] width 97 height 10
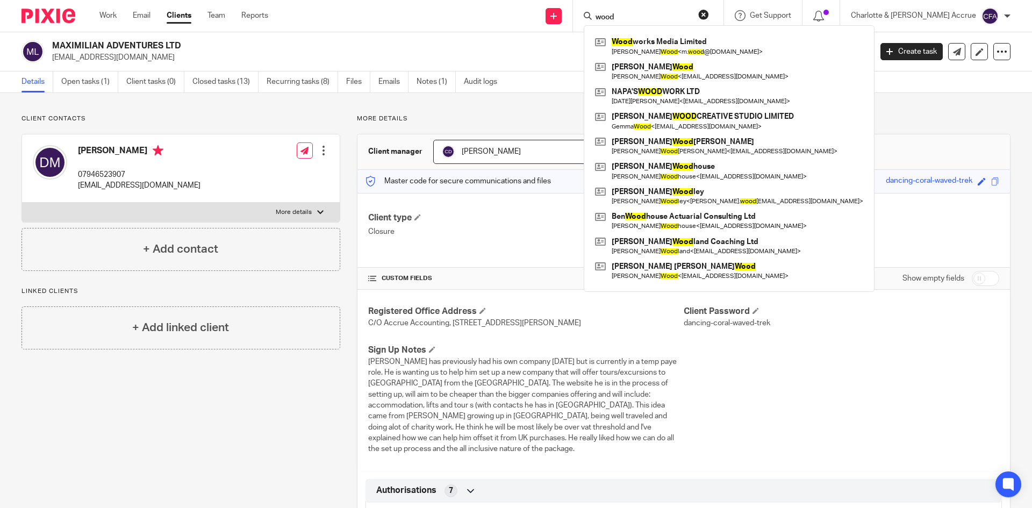
click at [677, 10] on form "wood" at bounding box center [652, 15] width 114 height 13
click at [677, 16] on input "wood" at bounding box center [643, 18] width 97 height 10
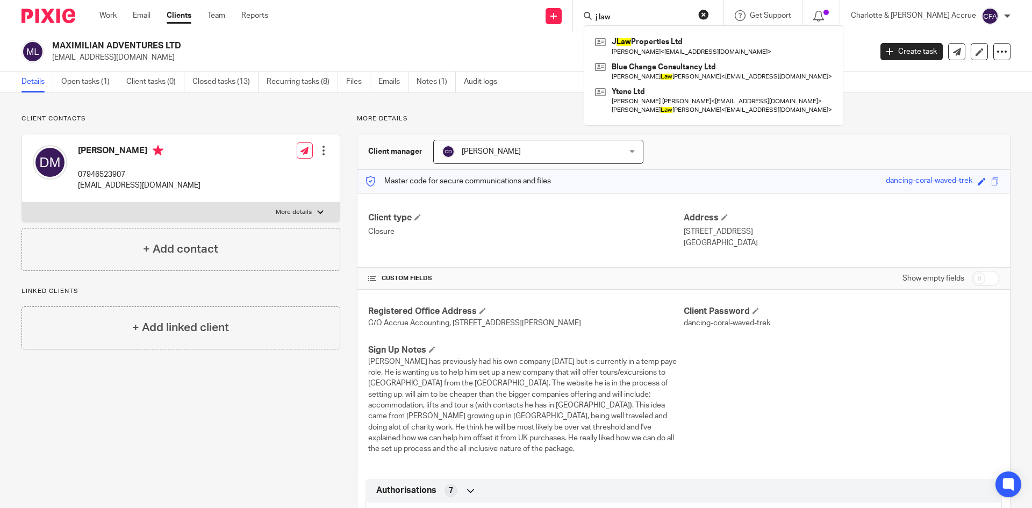
click at [660, 12] on form "j law" at bounding box center [652, 15] width 114 height 13
click at [660, 9] on form "j law" at bounding box center [652, 15] width 114 height 13
click at [659, 17] on input "j law" at bounding box center [643, 18] width 97 height 10
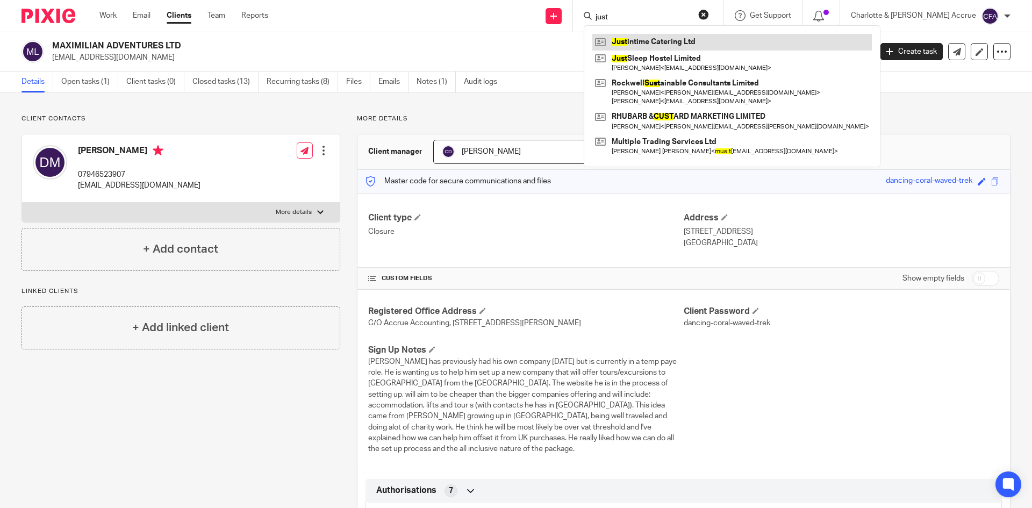
type input "just"
click at [707, 41] on link at bounding box center [732, 42] width 280 height 16
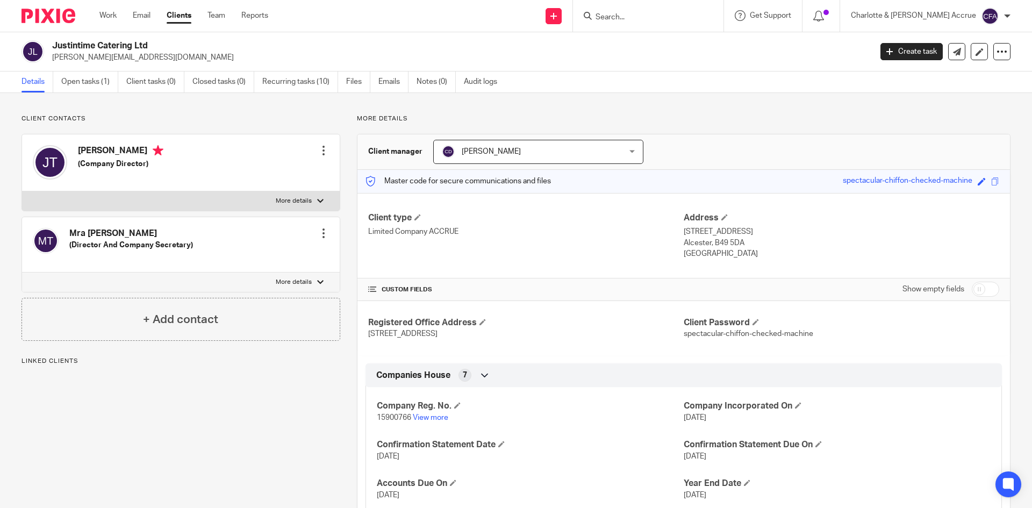
click at [656, 16] on input "Search" at bounding box center [643, 18] width 97 height 10
click at [655, 17] on input "Search" at bounding box center [643, 18] width 97 height 10
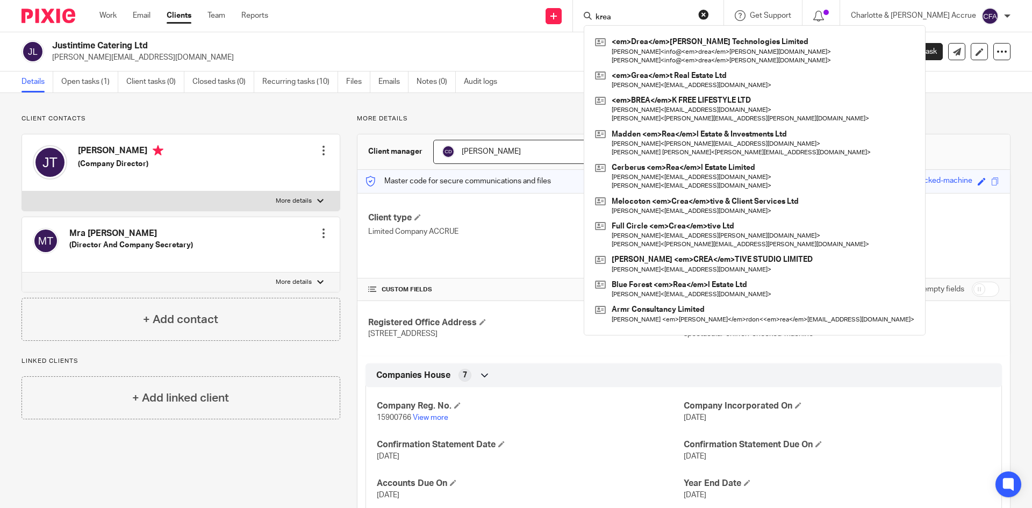
type input "kreat"
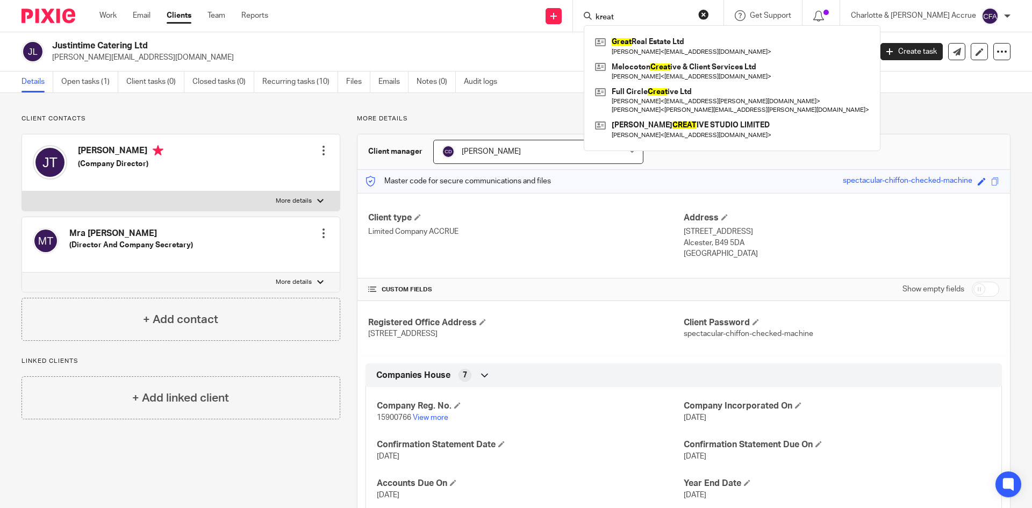
click at [655, 17] on input "kreat" at bounding box center [643, 18] width 97 height 10
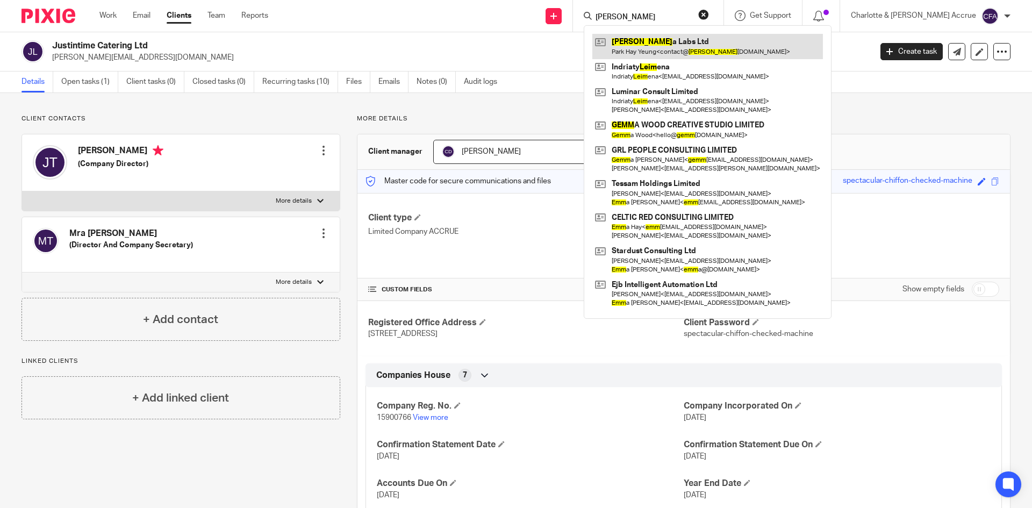
type input "[PERSON_NAME]"
click at [697, 37] on link at bounding box center [707, 46] width 231 height 25
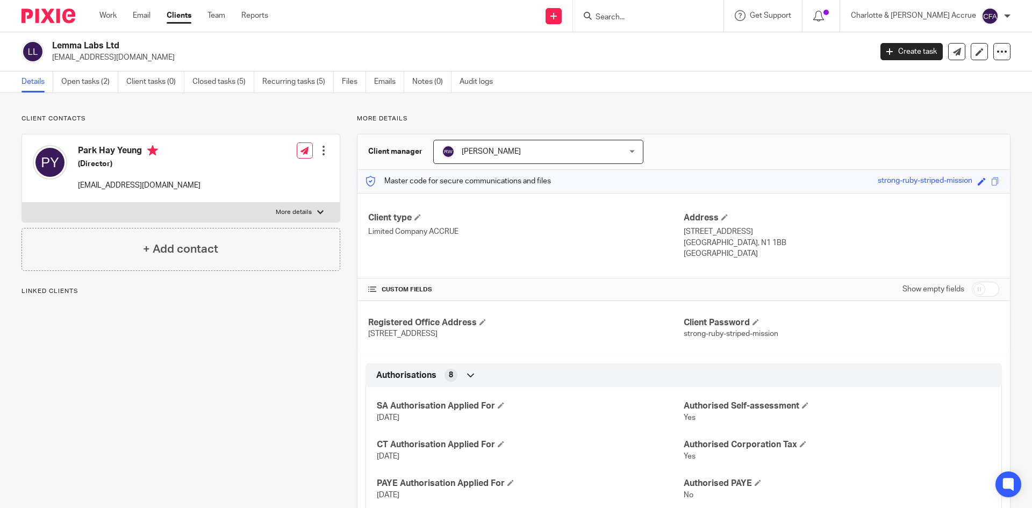
click at [650, 15] on input "Search" at bounding box center [643, 18] width 97 height 10
click at [657, 20] on input "Search" at bounding box center [643, 18] width 97 height 10
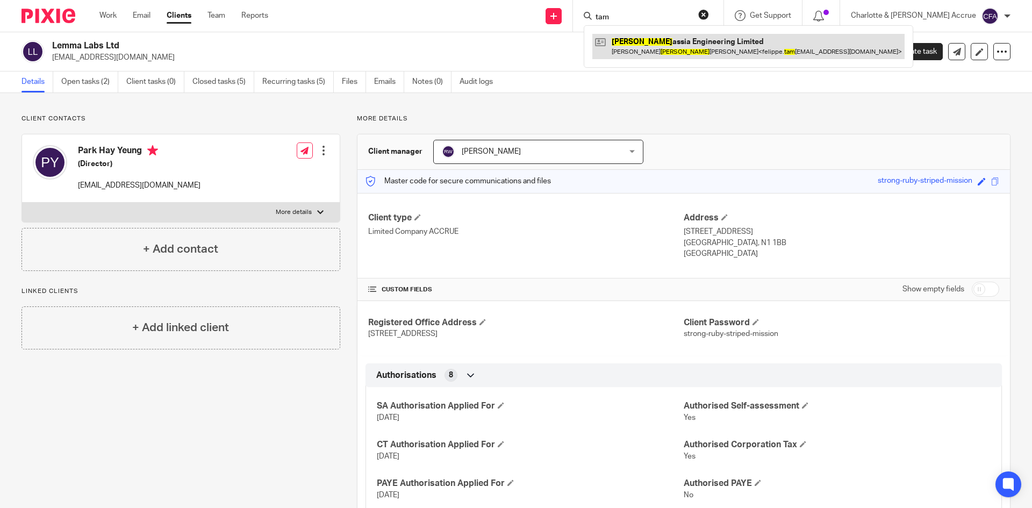
type input "tam"
click at [675, 34] on link at bounding box center [748, 46] width 312 height 25
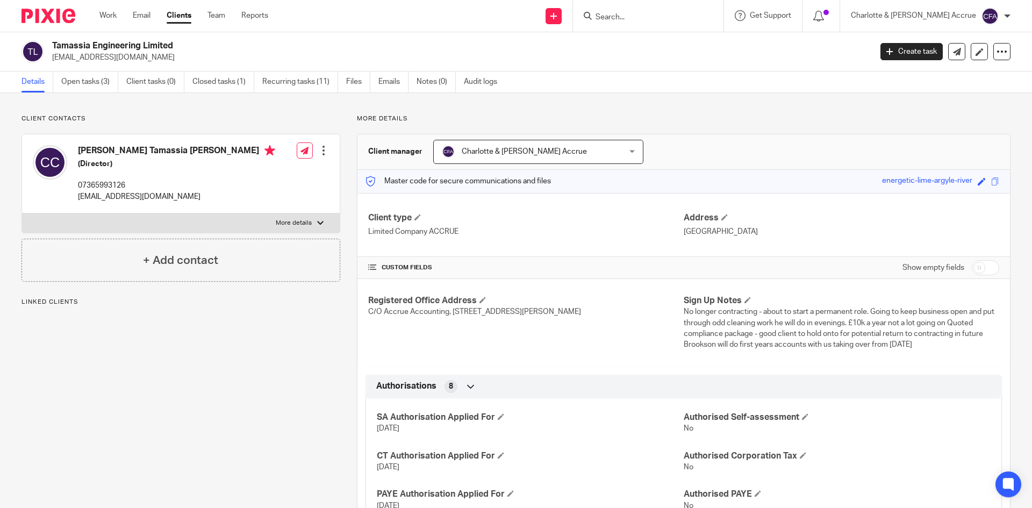
click at [678, 13] on input "Search" at bounding box center [643, 18] width 97 height 10
click at [677, 19] on input "Search" at bounding box center [643, 18] width 97 height 10
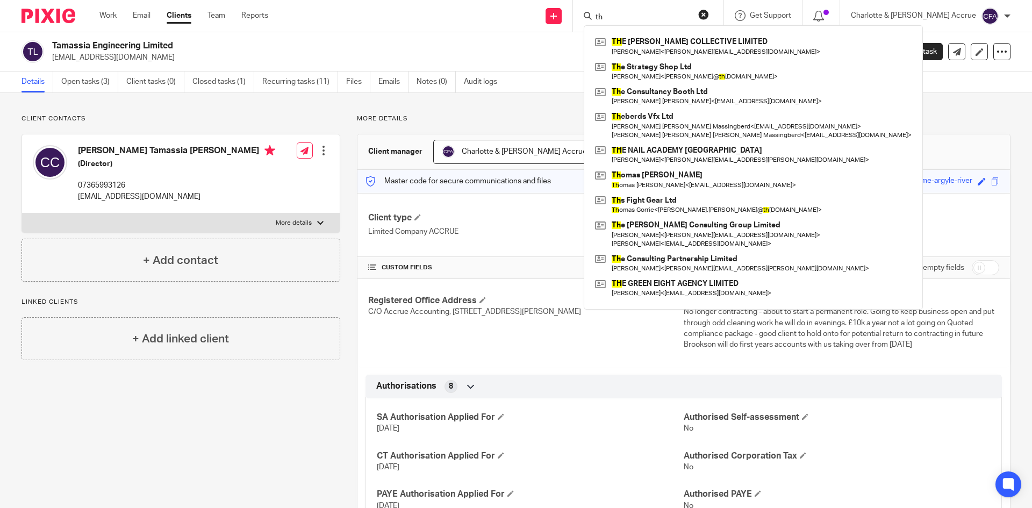
click at [679, 18] on input "th" at bounding box center [643, 18] width 97 height 10
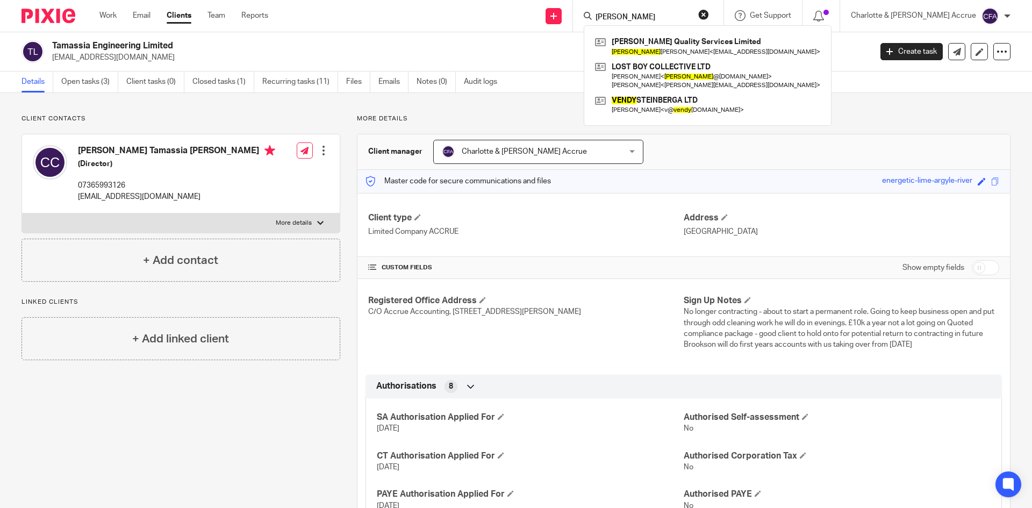
click at [683, 15] on input "[PERSON_NAME]" at bounding box center [643, 18] width 97 height 10
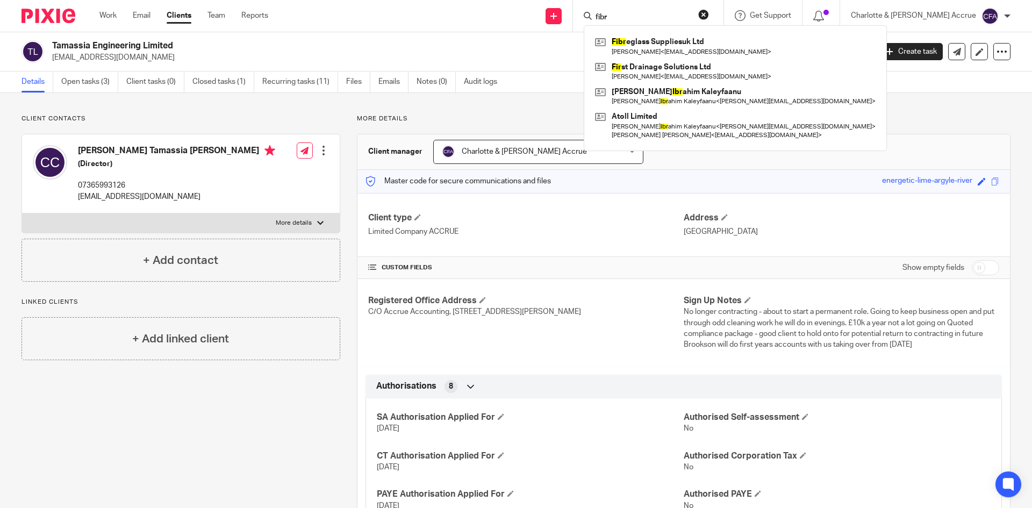
click at [662, 16] on input "fibr" at bounding box center [643, 18] width 97 height 10
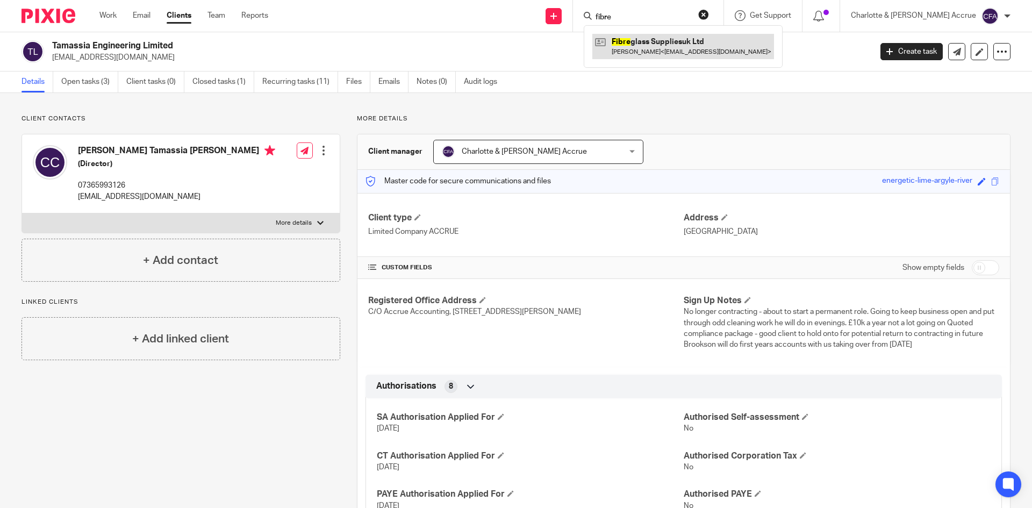
type input "fibre"
click at [694, 45] on link at bounding box center [683, 46] width 182 height 25
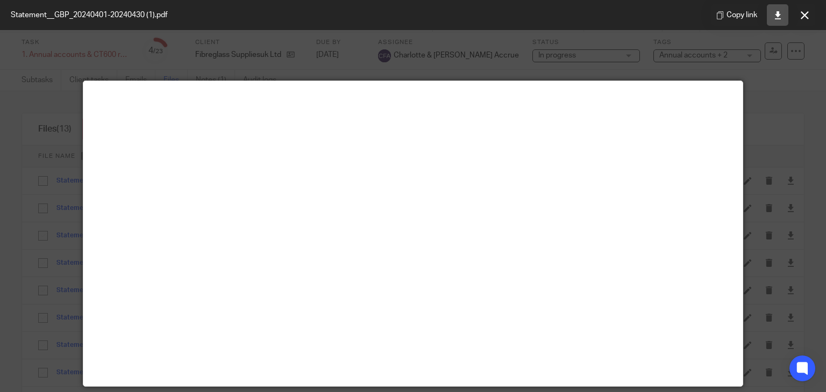
scroll to position [75, 0]
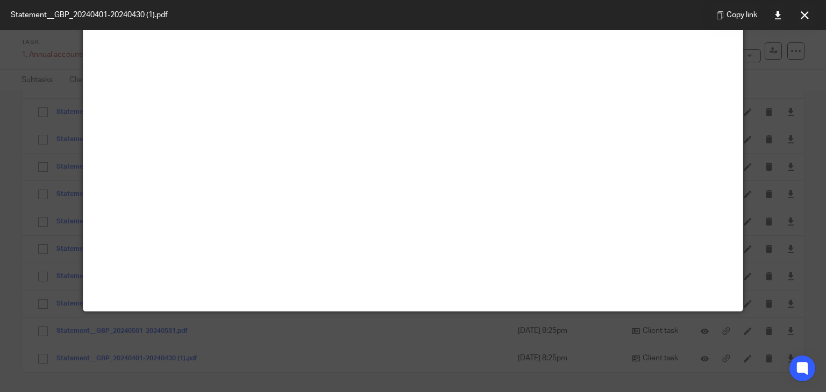
drag, startPoint x: 796, startPoint y: 11, endPoint x: 790, endPoint y: 11, distance: 5.9
click at [796, 11] on button at bounding box center [804, 15] width 22 height 22
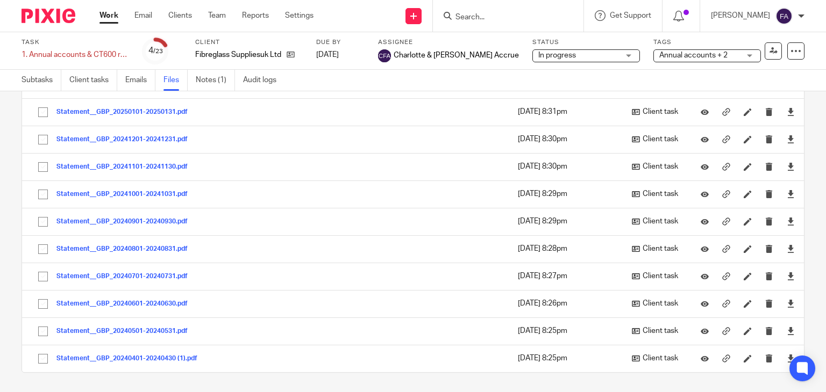
click at [541, 11] on form at bounding box center [511, 15] width 114 height 13
click at [534, 13] on input "Search" at bounding box center [502, 18] width 97 height 10
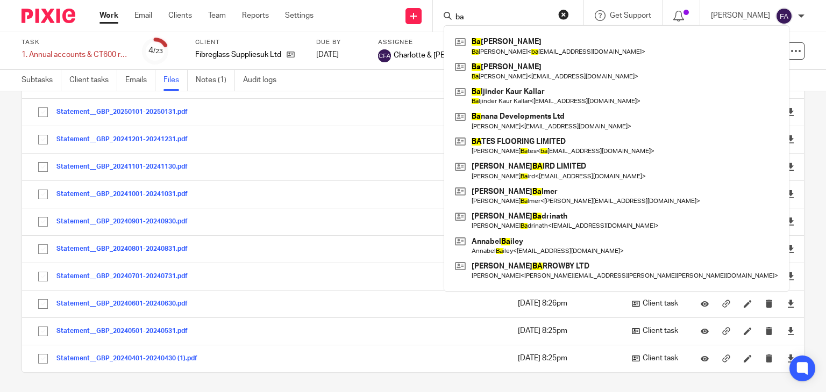
type input "b"
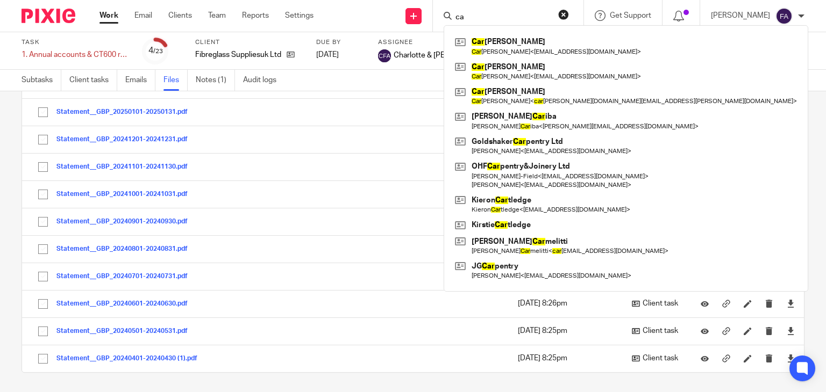
type input "c"
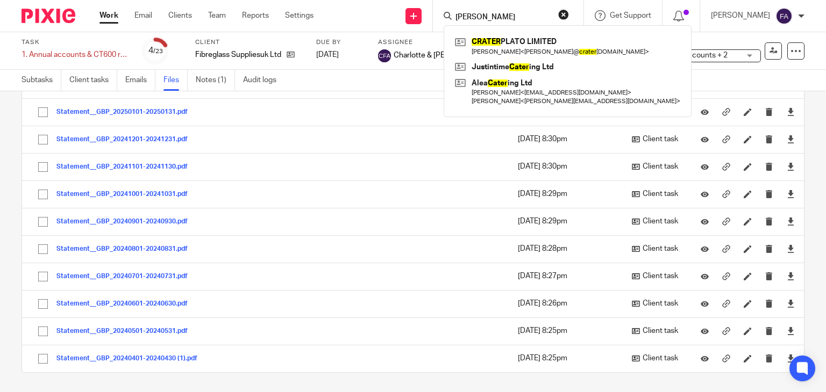
type input "carter"
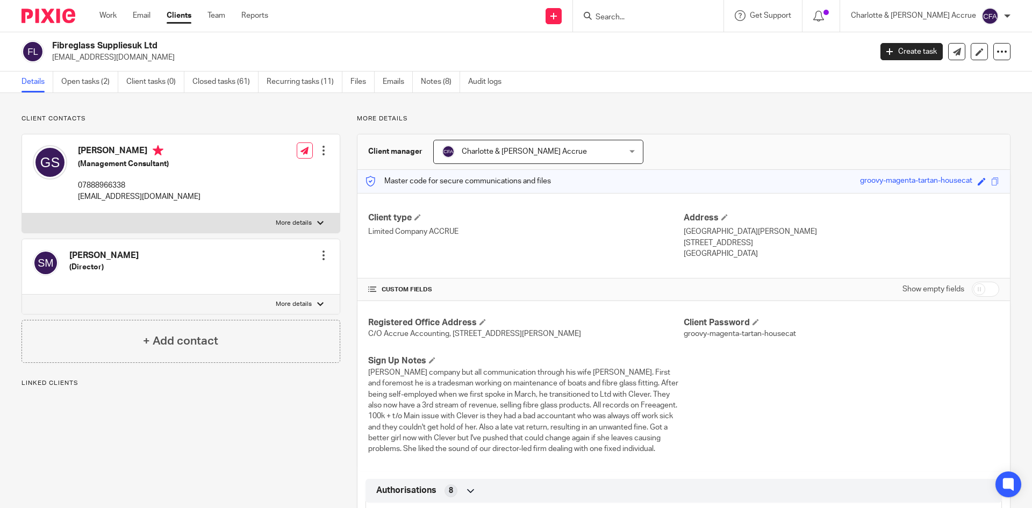
click at [99, 56] on p "[EMAIL_ADDRESS][DOMAIN_NAME]" at bounding box center [458, 57] width 812 height 11
copy main "[EMAIL_ADDRESS][DOMAIN_NAME] Create task Update from Companies House Export dat…"
